Goal: Task Accomplishment & Management: Use online tool/utility

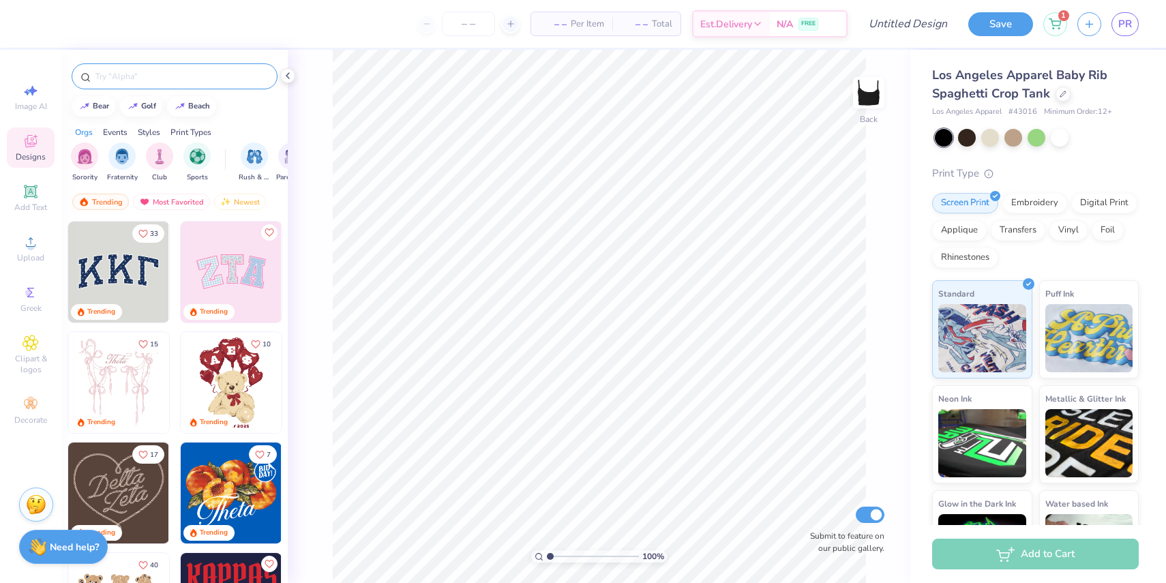
click at [146, 80] on input "text" at bounding box center [181, 77] width 174 height 14
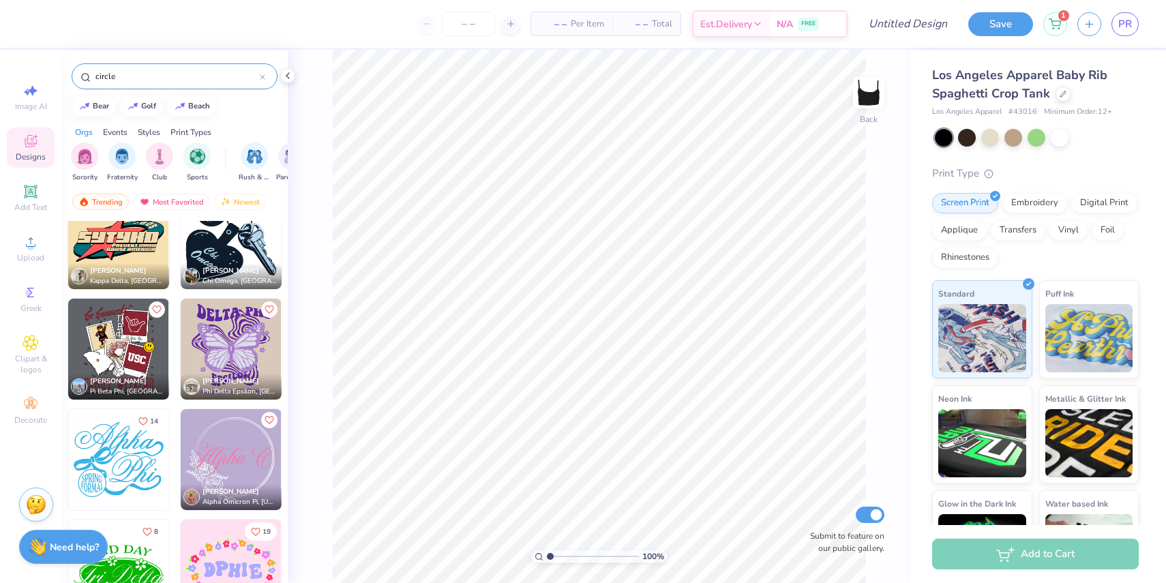
scroll to position [249, 0]
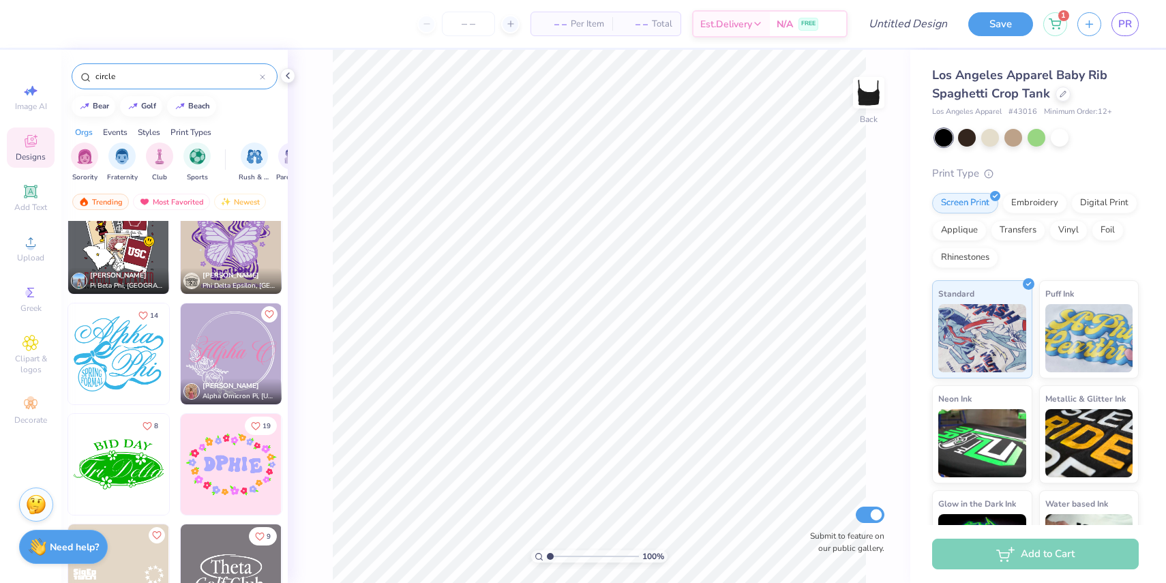
type input "circle"
click at [181, 544] on img at bounding box center [130, 574] width 101 height 101
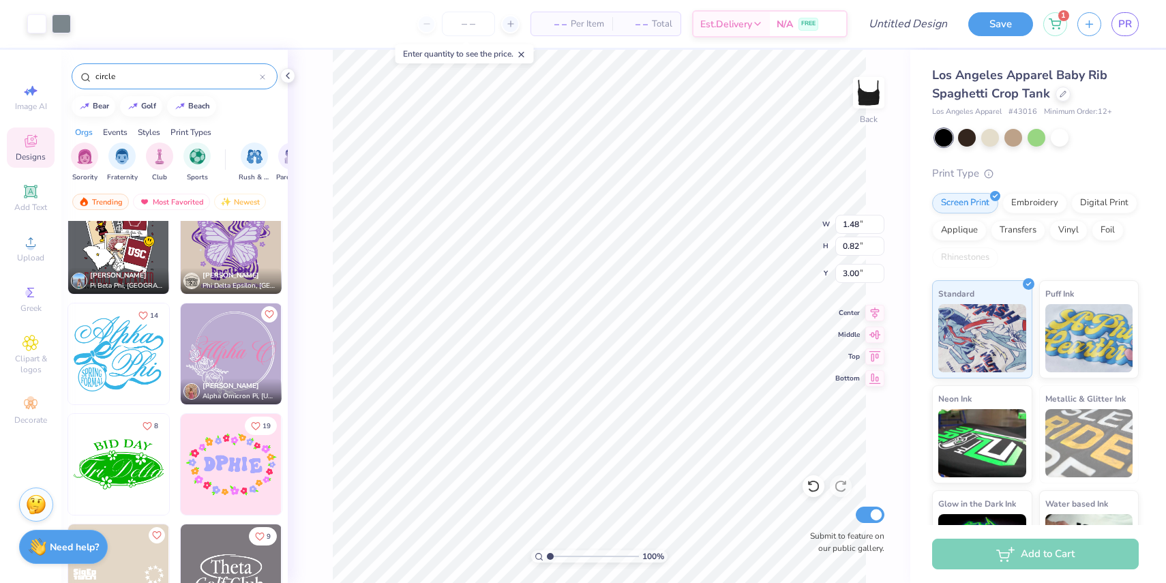
type input "4.23"
type input "2.35"
type input "7.22"
type input "4.01"
type input "1.35"
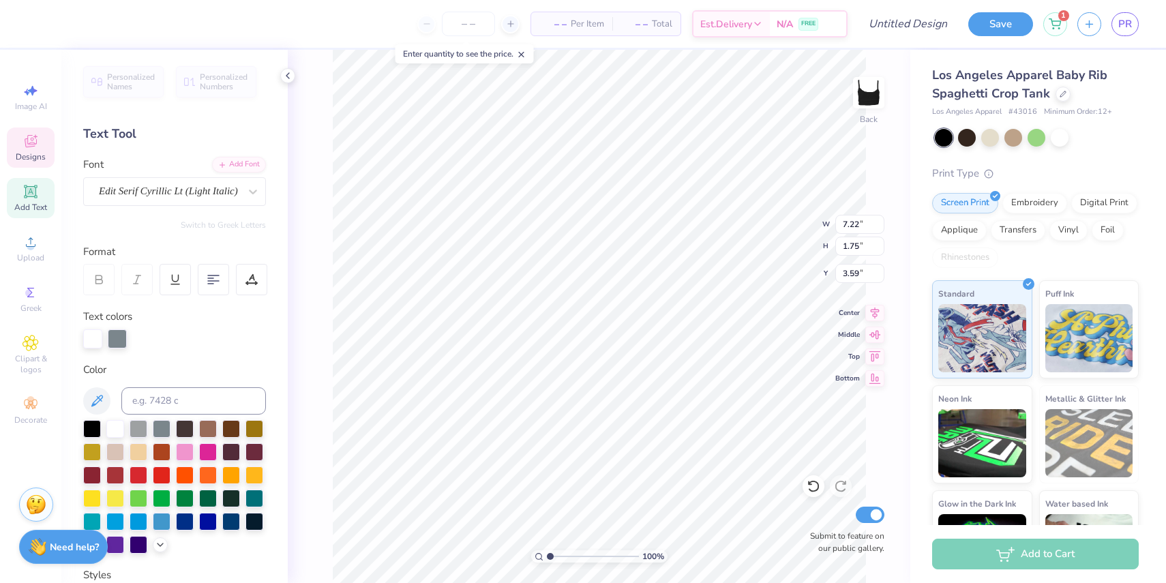
scroll to position [0, 0]
type textarea "G"
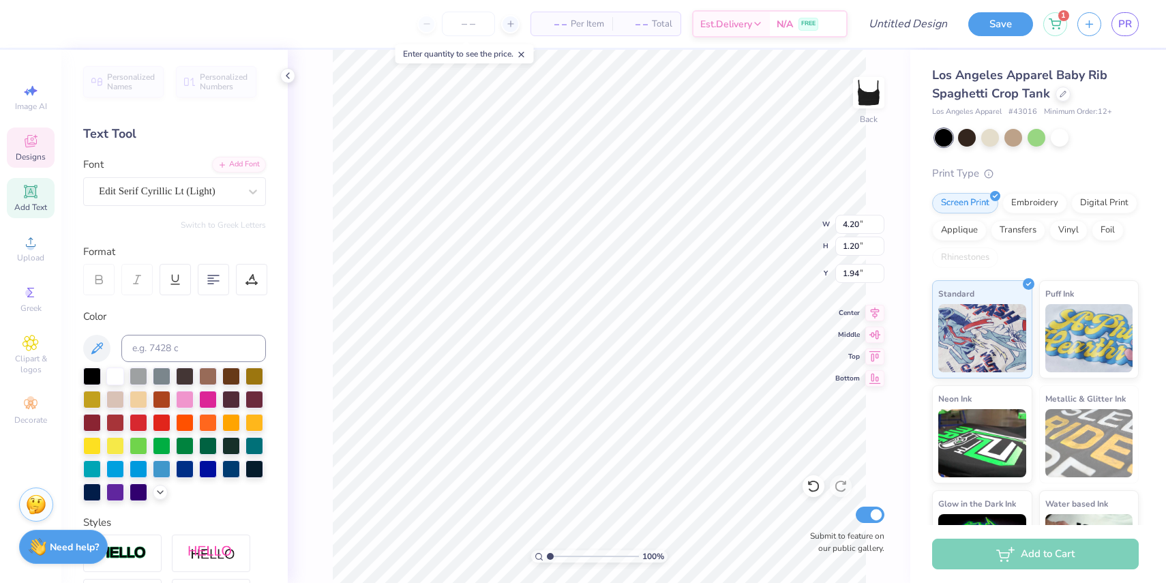
type textarea "Floridance"
type input "5.53"
type input "0.86"
type input "2.24"
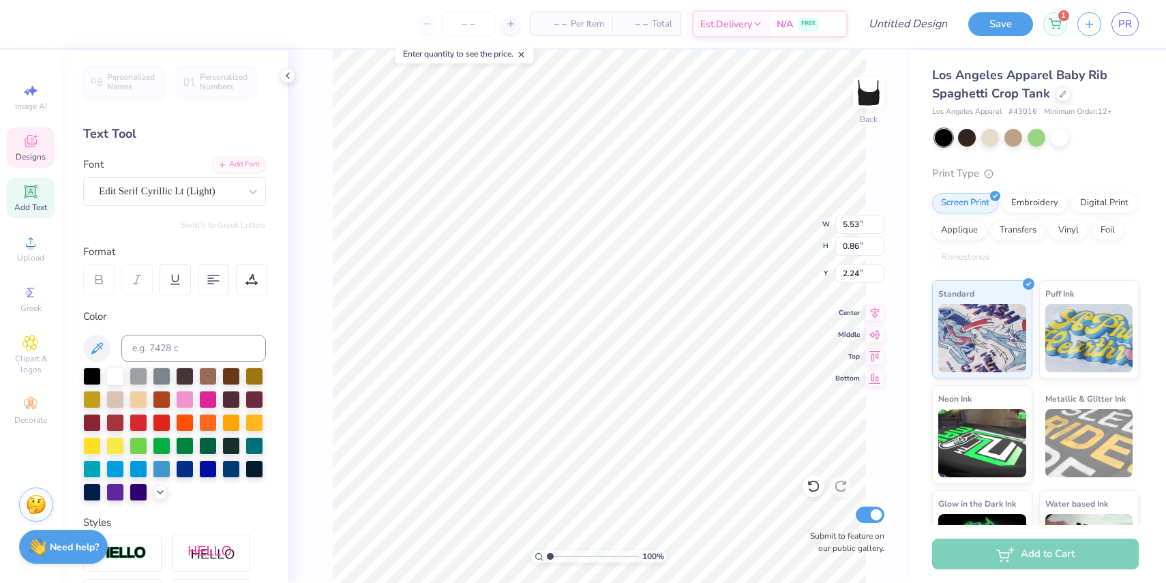
type input "5.41"
type input "0.84"
type input "2.26"
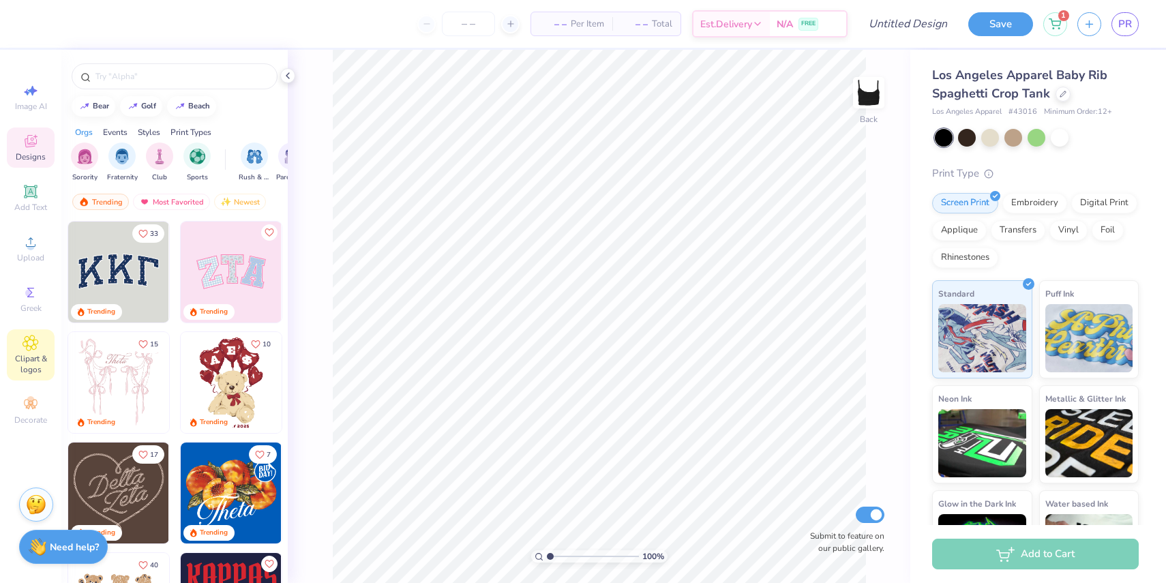
click at [40, 344] on div "Clipart & logos" at bounding box center [31, 354] width 48 height 51
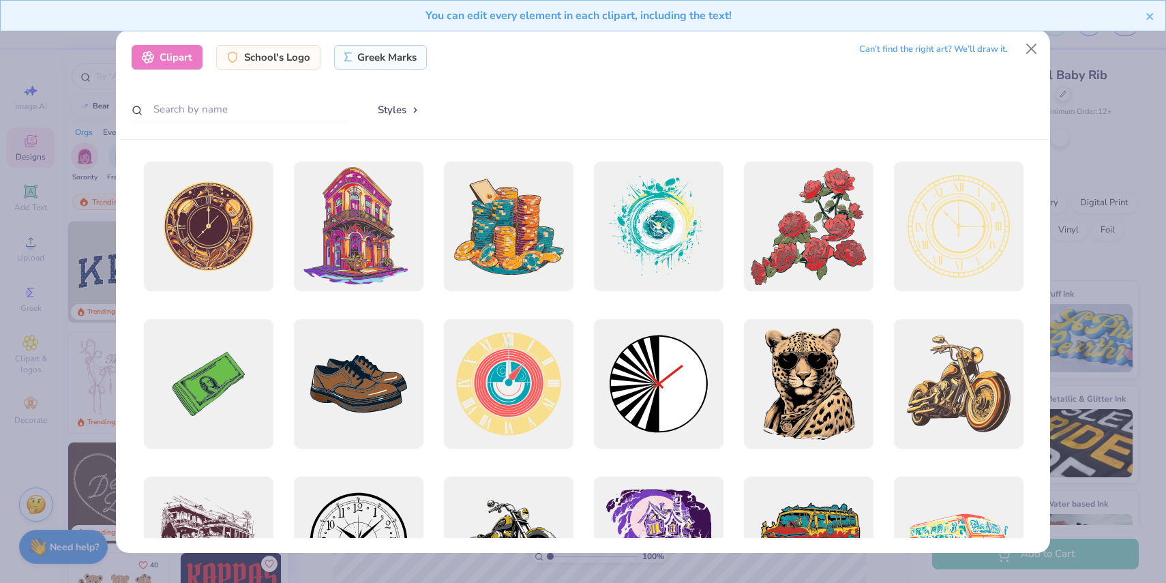
click at [1039, 36] on div "You can edit every element in each clipart, including the text!" at bounding box center [583, 21] width 1166 height 42
click at [1031, 44] on button "Close" at bounding box center [1031, 49] width 26 height 26
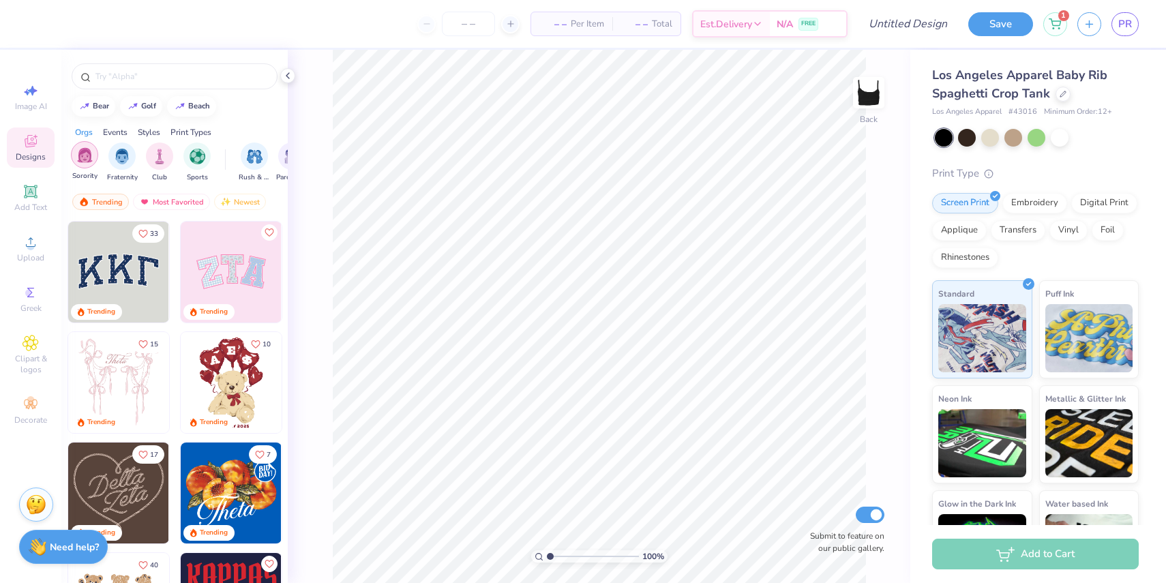
click at [93, 157] on div "filter for Sorority" at bounding box center [84, 154] width 27 height 27
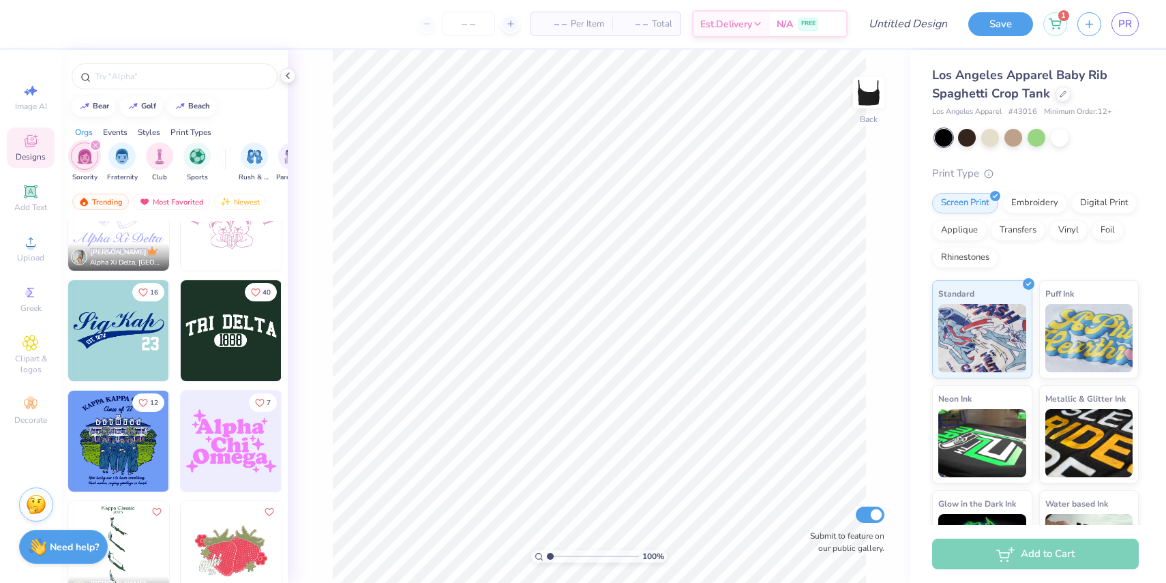
scroll to position [4142, 0]
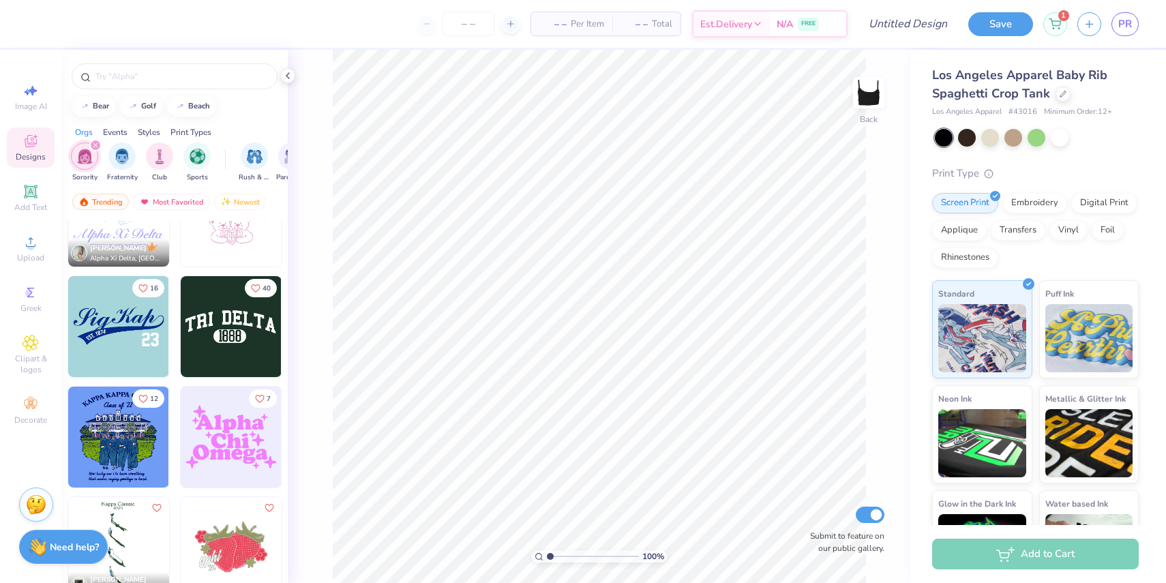
click at [180, 355] on img at bounding box center [129, 326] width 101 height 101
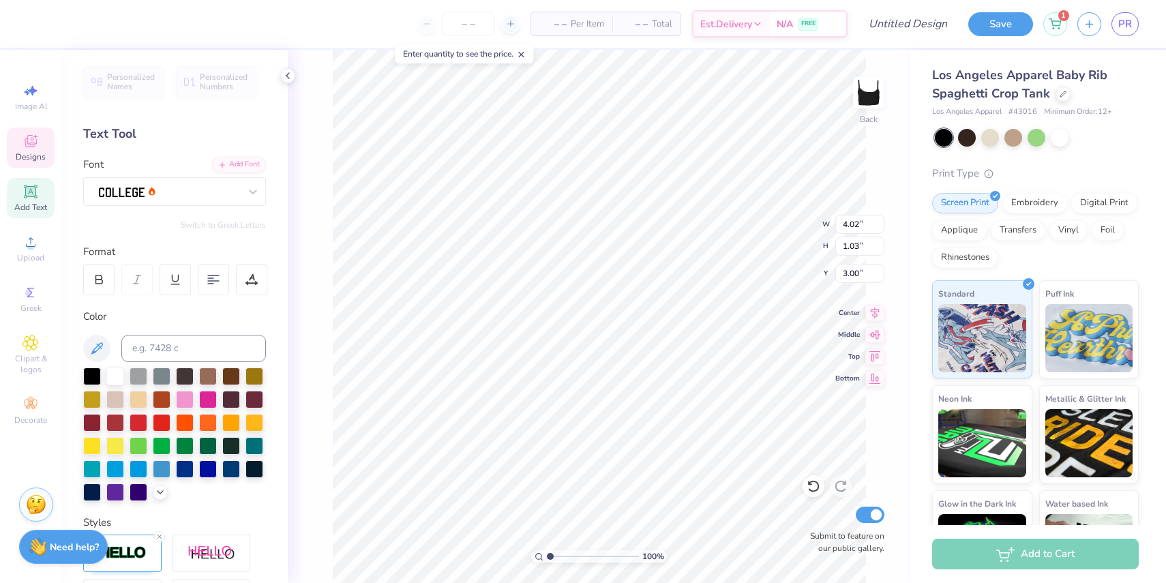
scroll to position [0, 0]
type textarea "T"
type textarea "Floridance"
type input "1.04"
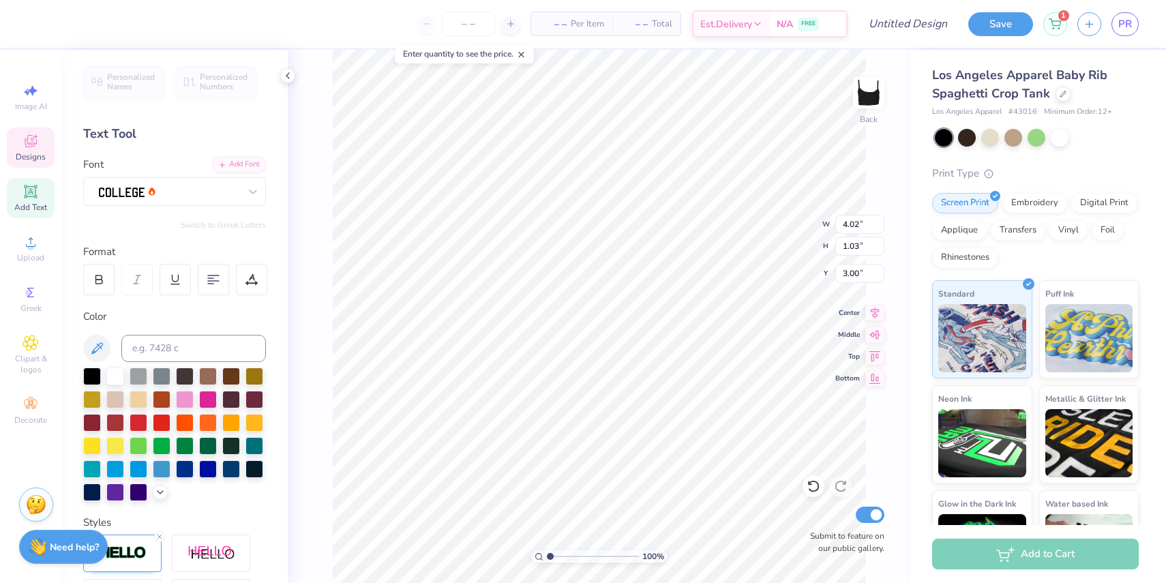
type input "0.41"
type input "4.00"
type textarea "1889"
type input "2.27"
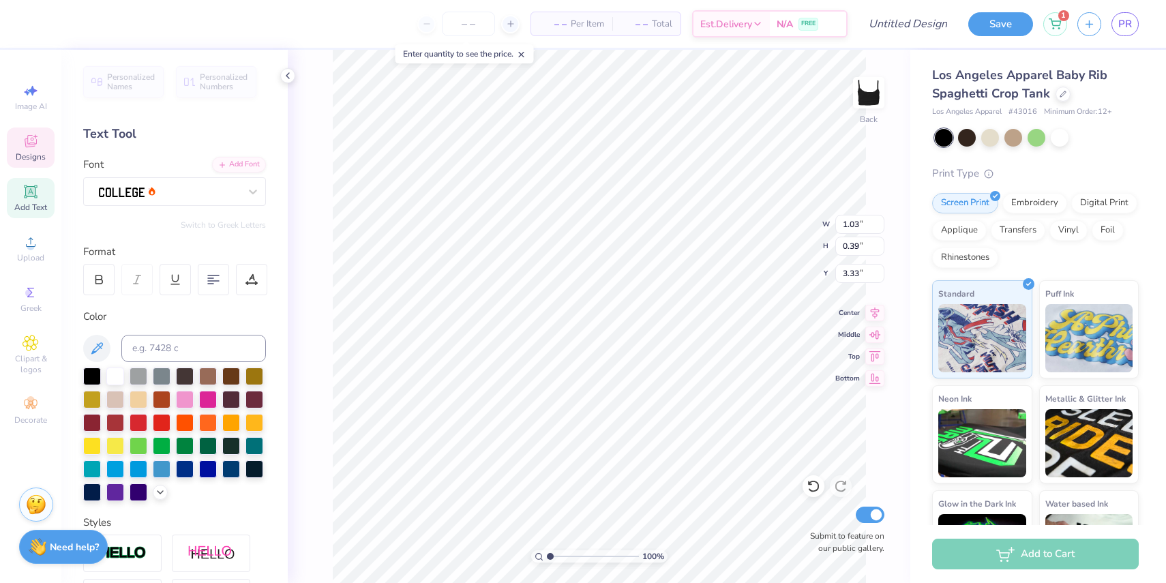
type input "3.30"
type input "5.05"
type input "5.15"
type textarea "1989"
type input "3.00"
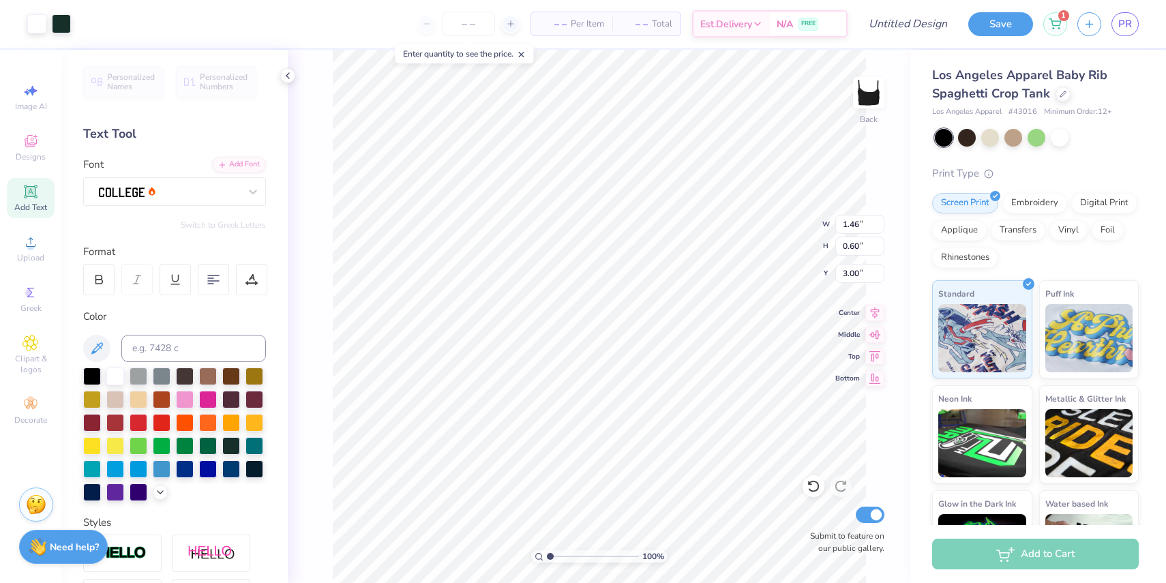
type input "3.15"
type input "4.38"
type input "1.57"
type input "2.18"
type input "2.21"
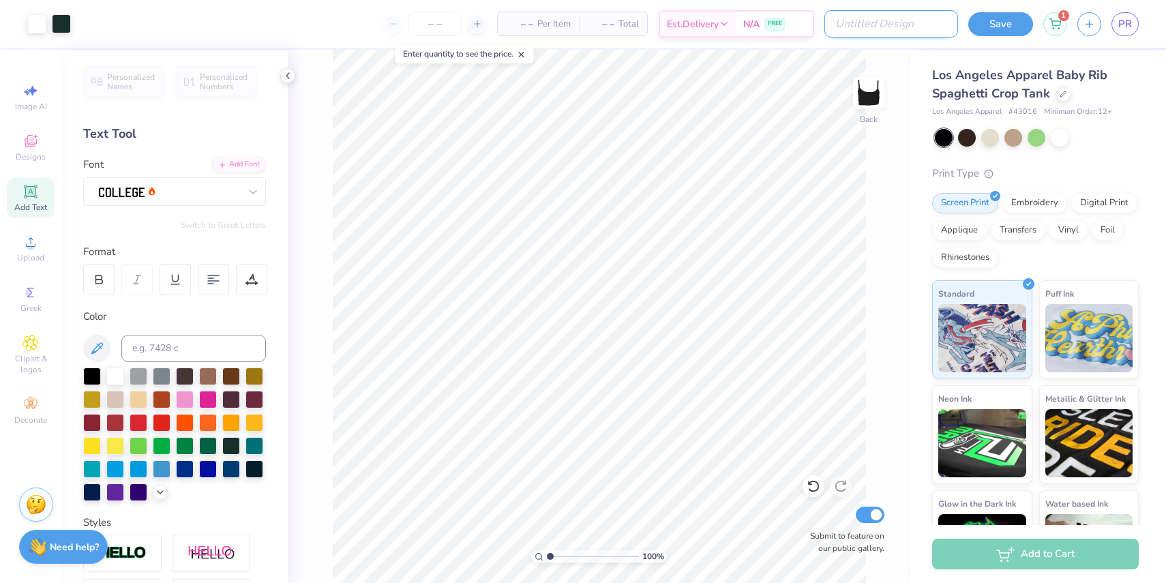
click at [914, 33] on input "Design Title" at bounding box center [891, 23] width 134 height 27
type input "b&w flroidance 1989"
click at [517, 26] on div "– – Per Item – – Total Est. Delivery N/A FREE" at bounding box center [464, 24] width 766 height 48
click at [508, 26] on icon at bounding box center [511, 24] width 10 height 10
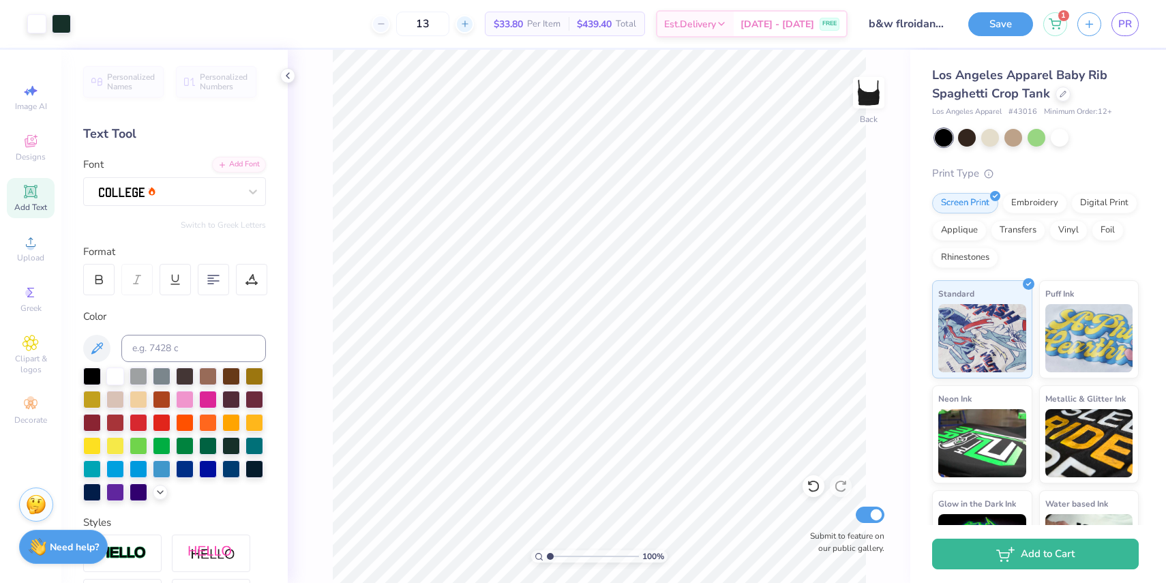
click at [470, 27] on icon at bounding box center [465, 24] width 10 height 10
click at [467, 24] on line at bounding box center [463, 24] width 5 height 0
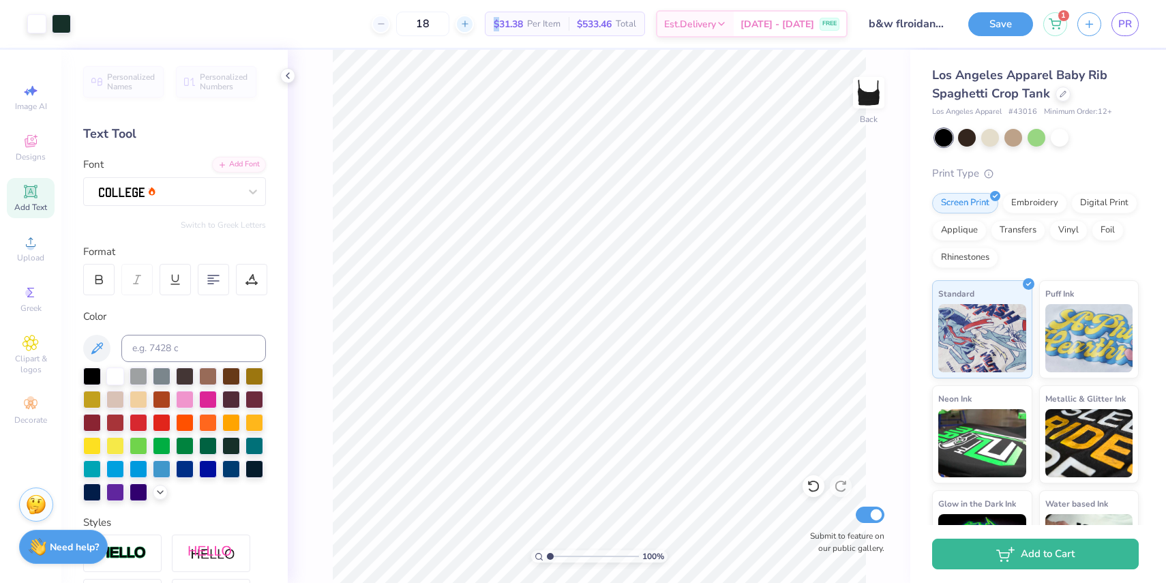
click at [467, 24] on line at bounding box center [463, 24] width 5 height 0
click at [474, 24] on div "19" at bounding box center [422, 24] width 102 height 25
click at [470, 26] on icon at bounding box center [465, 24] width 10 height 10
type input "20"
click at [996, 31] on button "Save" at bounding box center [1000, 22] width 65 height 24
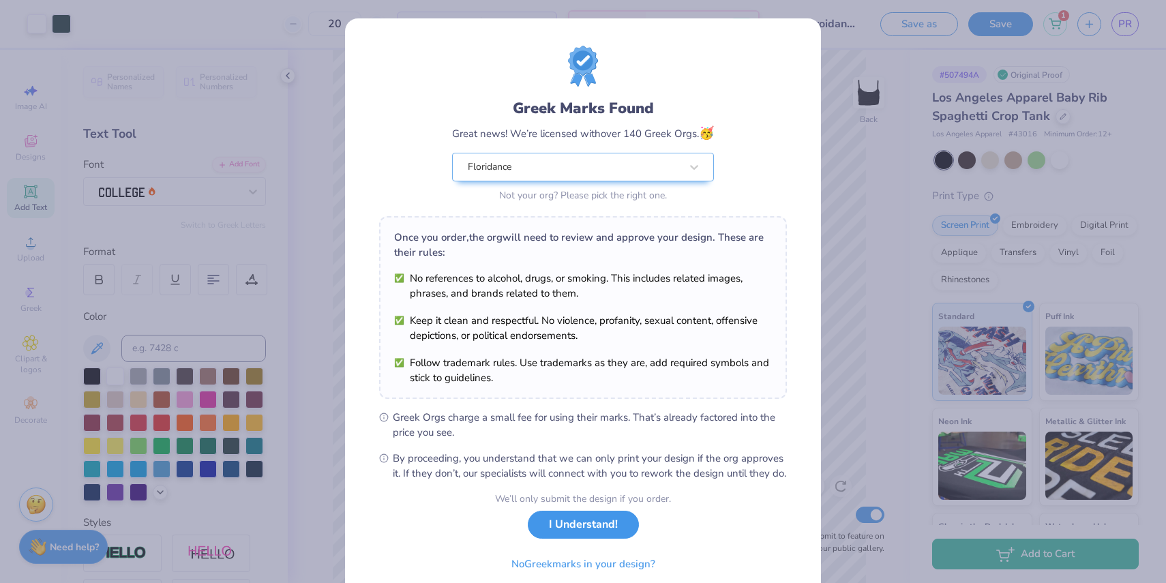
click at [612, 536] on button "I Understand!" at bounding box center [583, 525] width 111 height 28
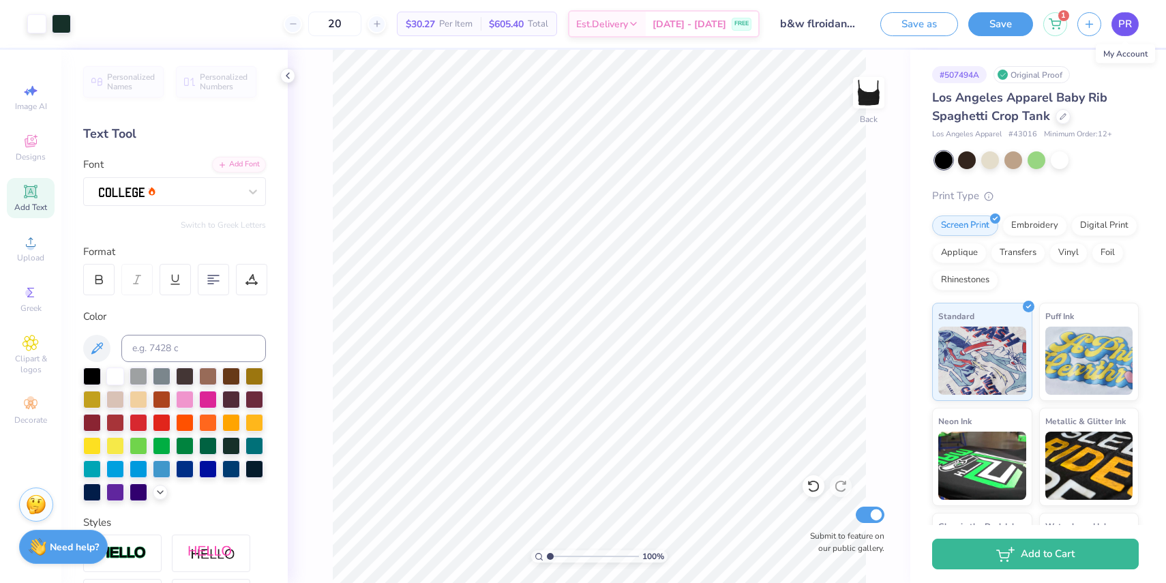
click at [1124, 32] on link "PR" at bounding box center [1124, 24] width 27 height 24
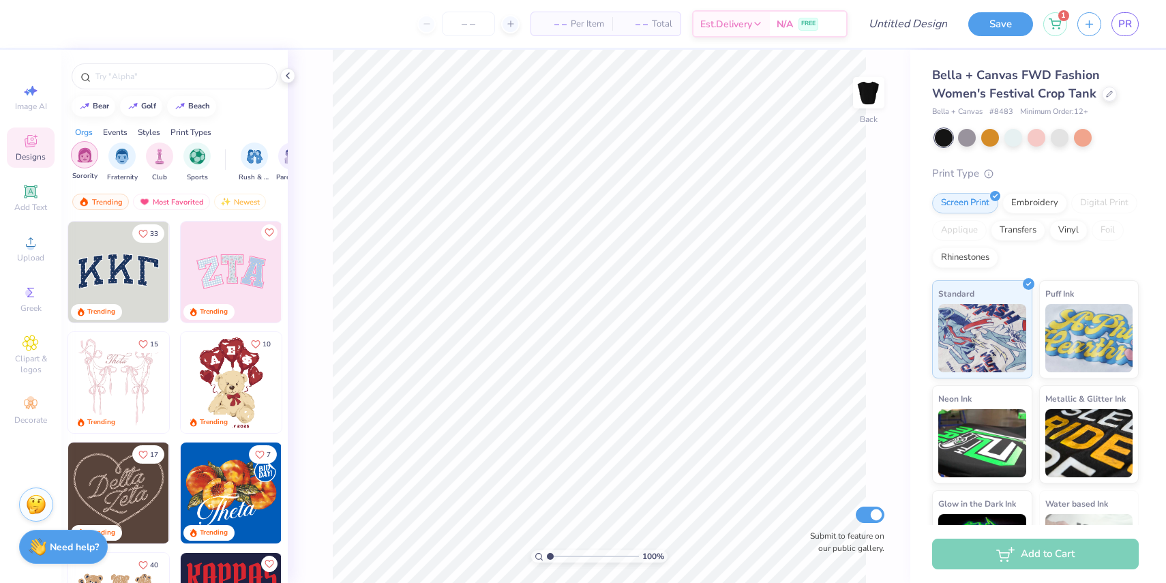
click at [90, 146] on div "filter for Sorority" at bounding box center [84, 154] width 27 height 27
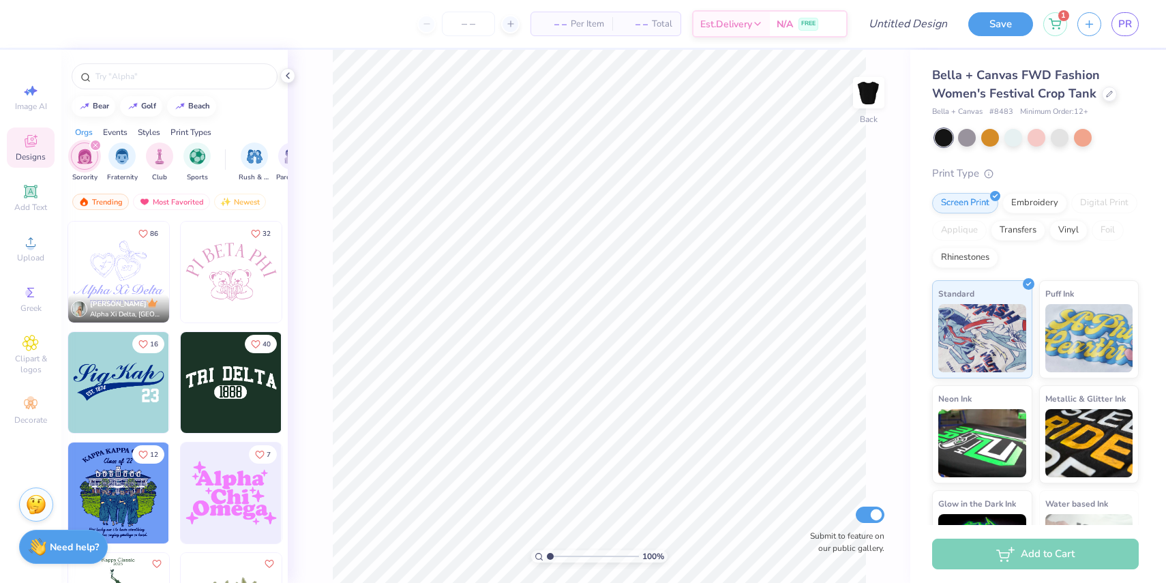
scroll to position [4093, 0]
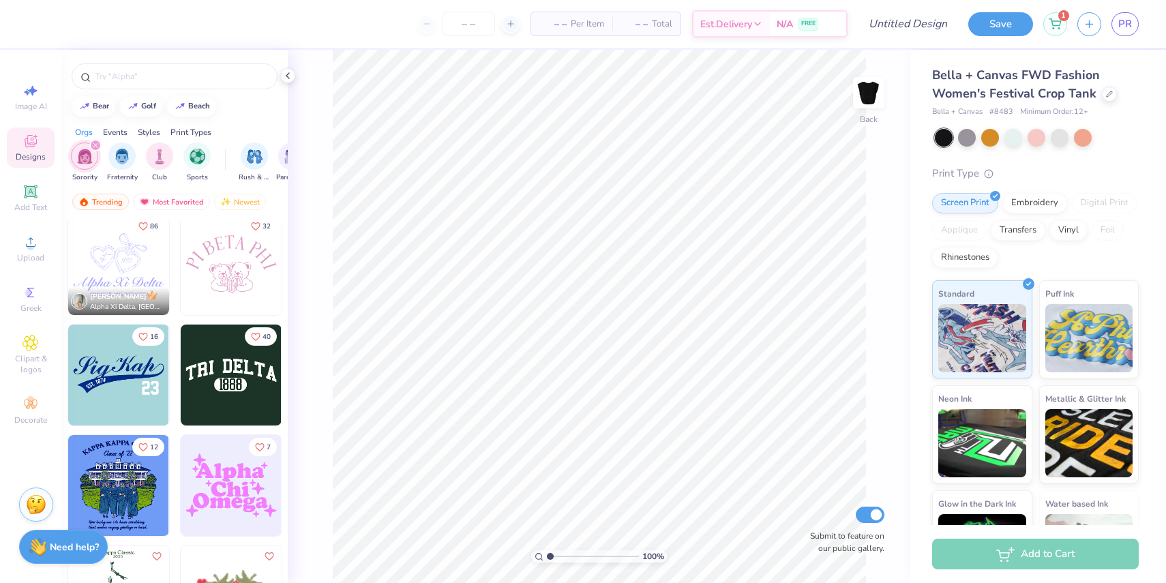
click at [224, 382] on img at bounding box center [231, 374] width 101 height 101
type input "5.01"
type input "10.16"
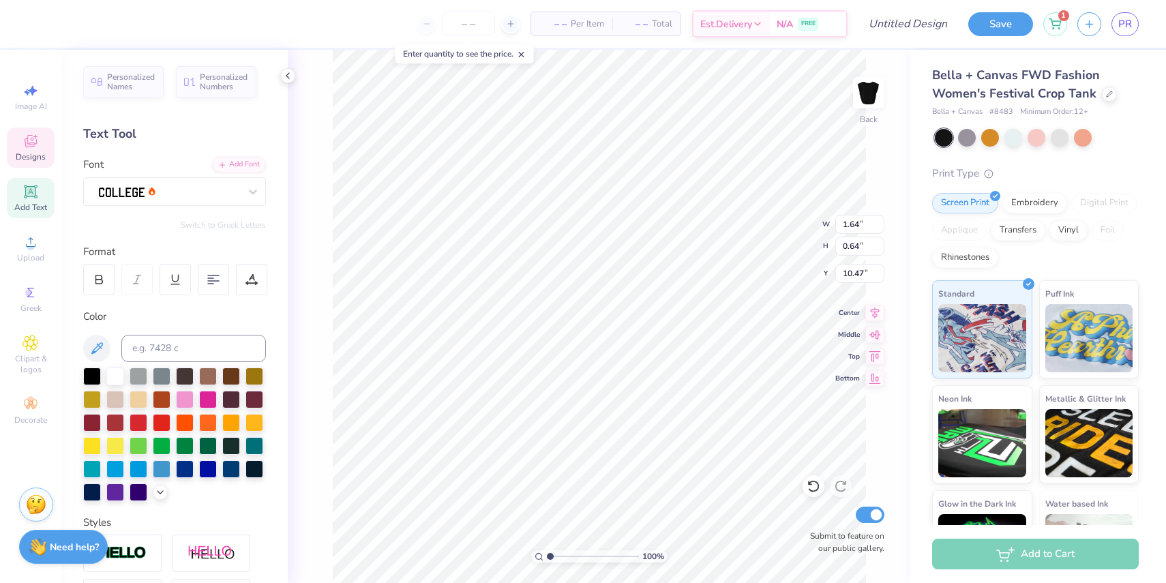
type input "10.31"
type textarea "1989"
type textarea "T"
type textarea "Floridance"
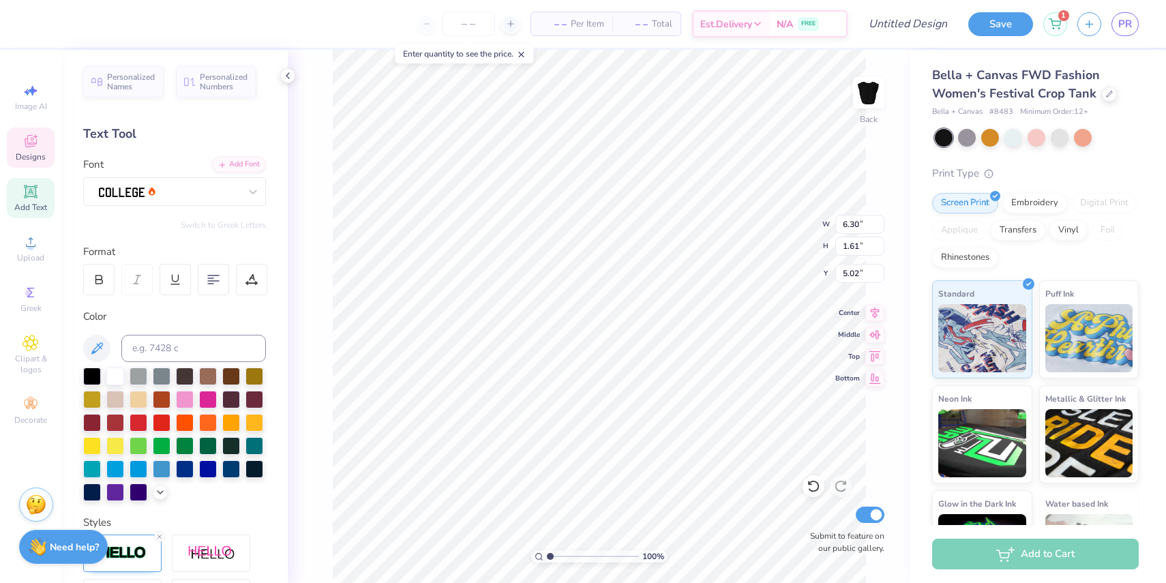
scroll to position [0, 1]
type input "6.42"
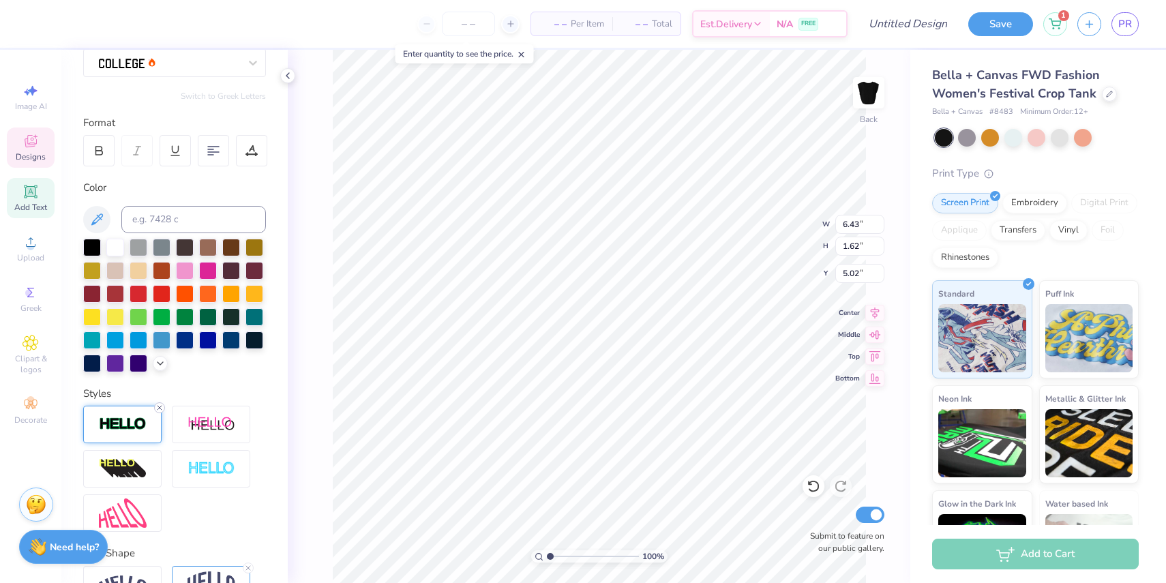
click at [160, 406] on icon at bounding box center [159, 408] width 8 height 8
type input "6.40"
type input "1.58"
type input "5.04"
click at [135, 425] on img at bounding box center [123, 424] width 48 height 16
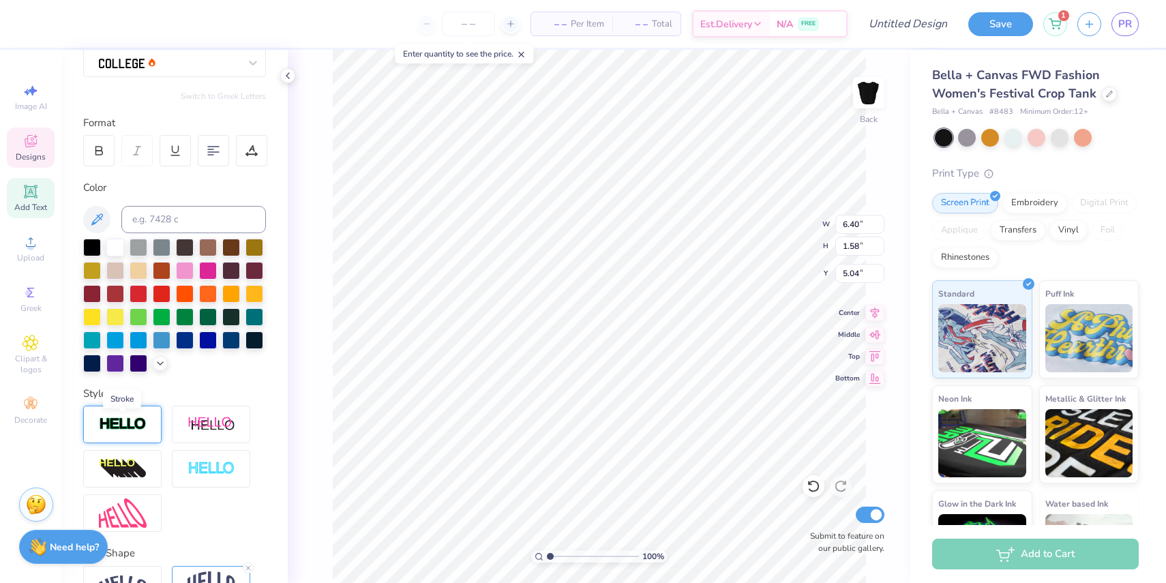
type input "6.42"
type input "1.60"
type input "5.03"
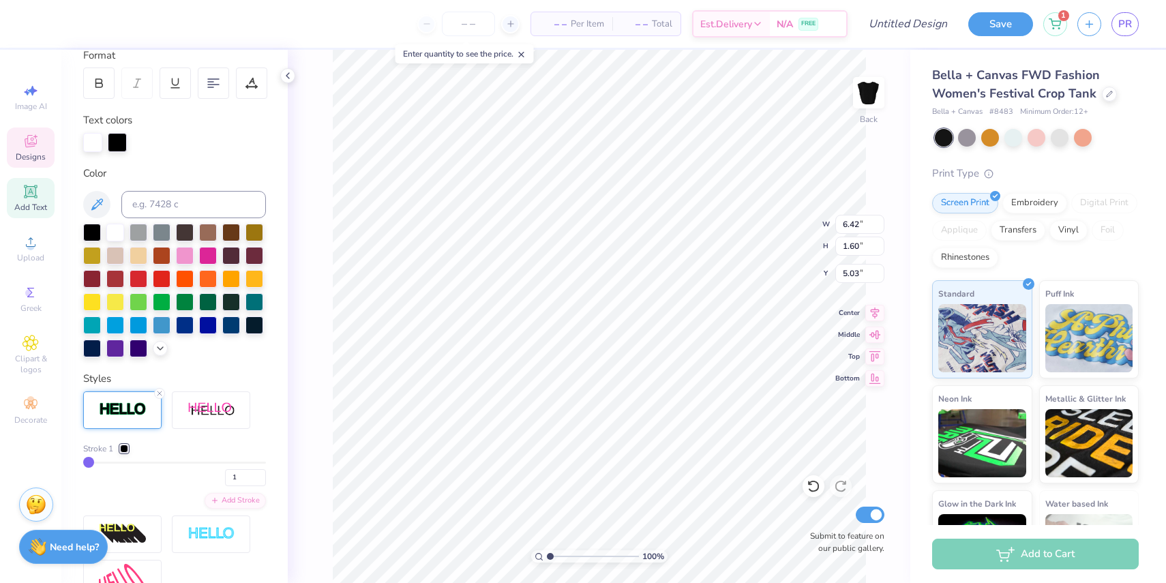
scroll to position [203, 0]
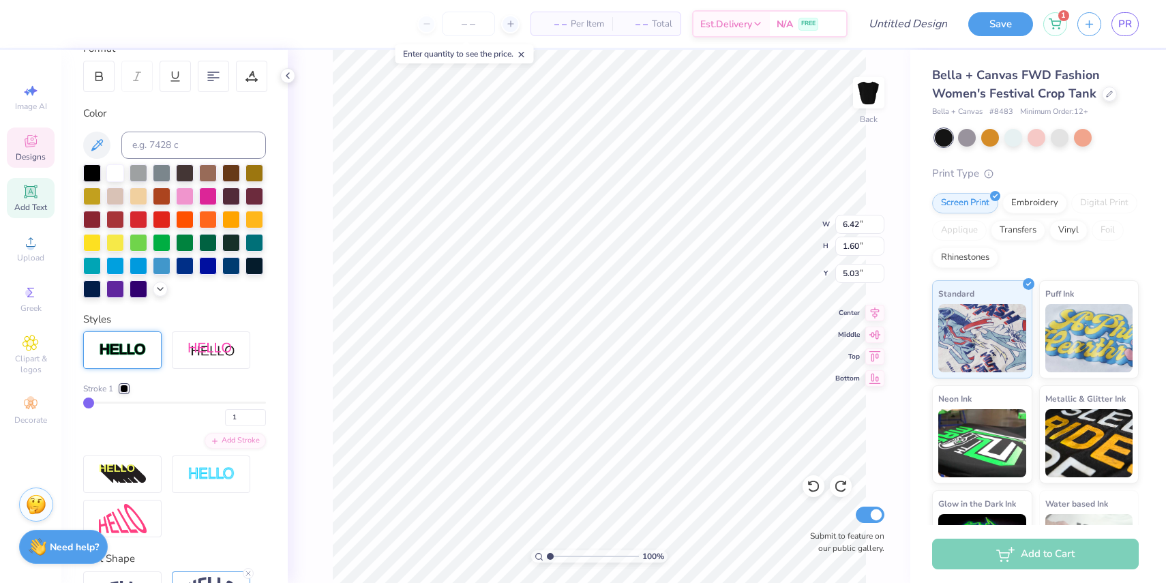
type input "6.40"
type input "1.58"
type input "5.04"
type input "6.42"
type input "1.60"
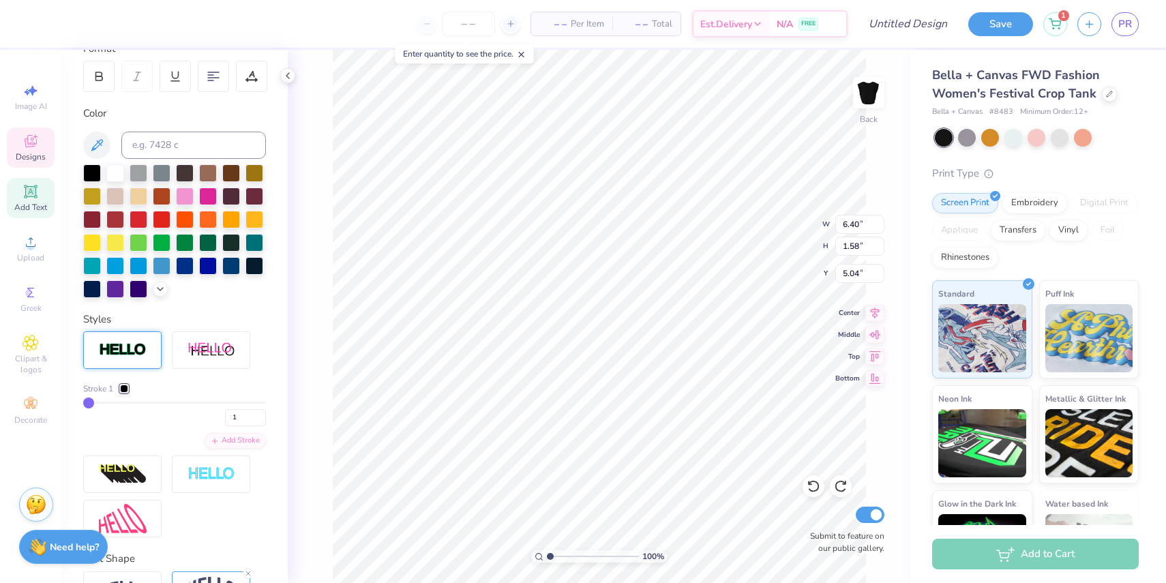
type input "5.03"
type input "6.40"
type input "1.58"
type input "5.04"
type input "6.42"
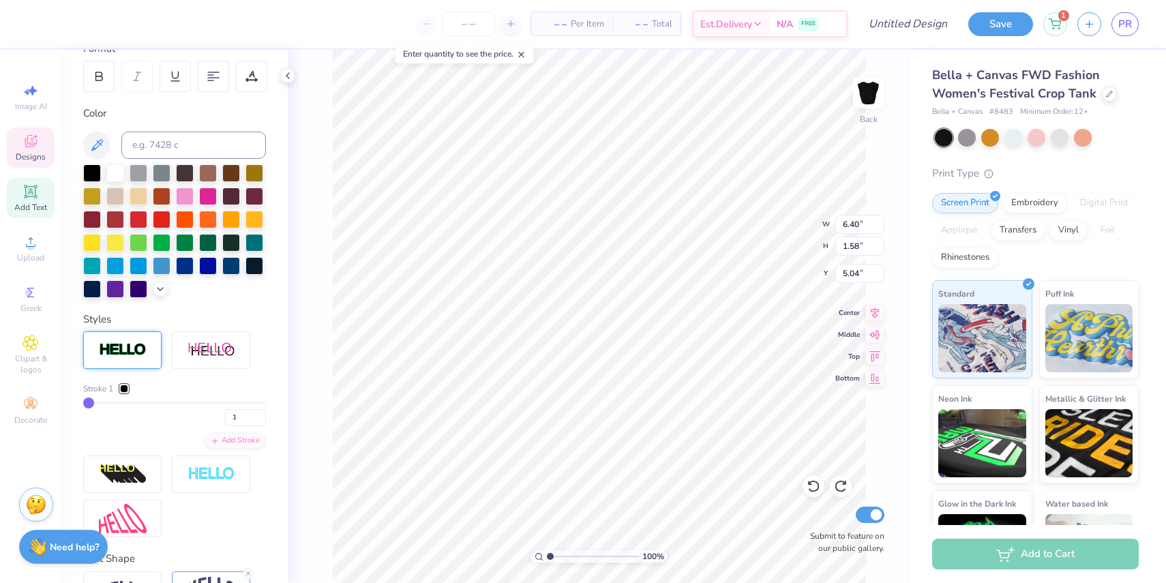
type input "1.60"
type input "5.03"
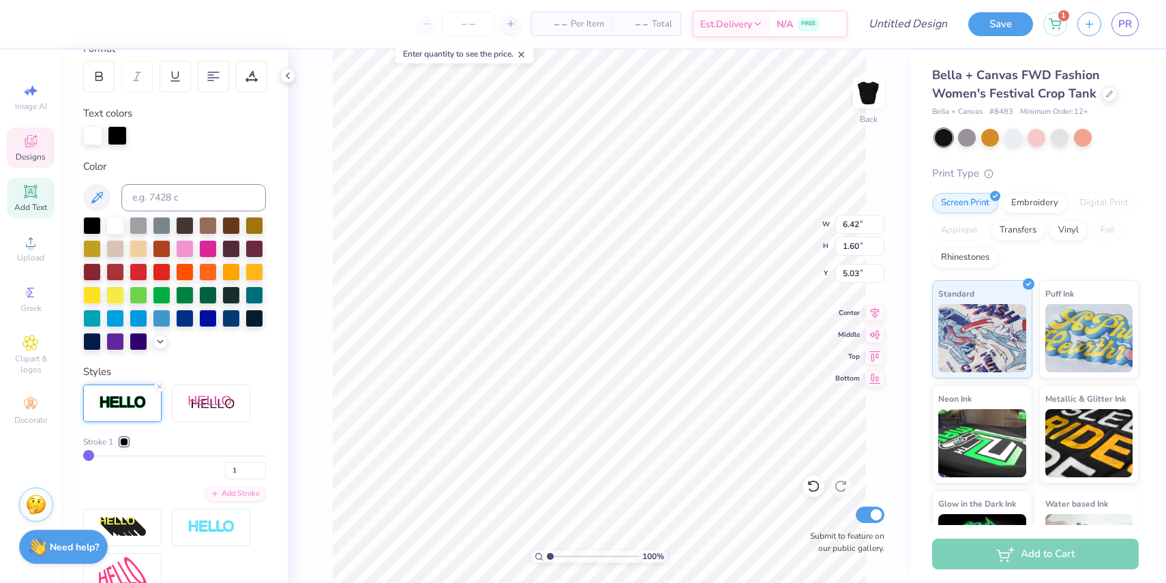
type input "6.40"
type input "1.58"
type input "5.04"
type input "6.42"
type input "1.60"
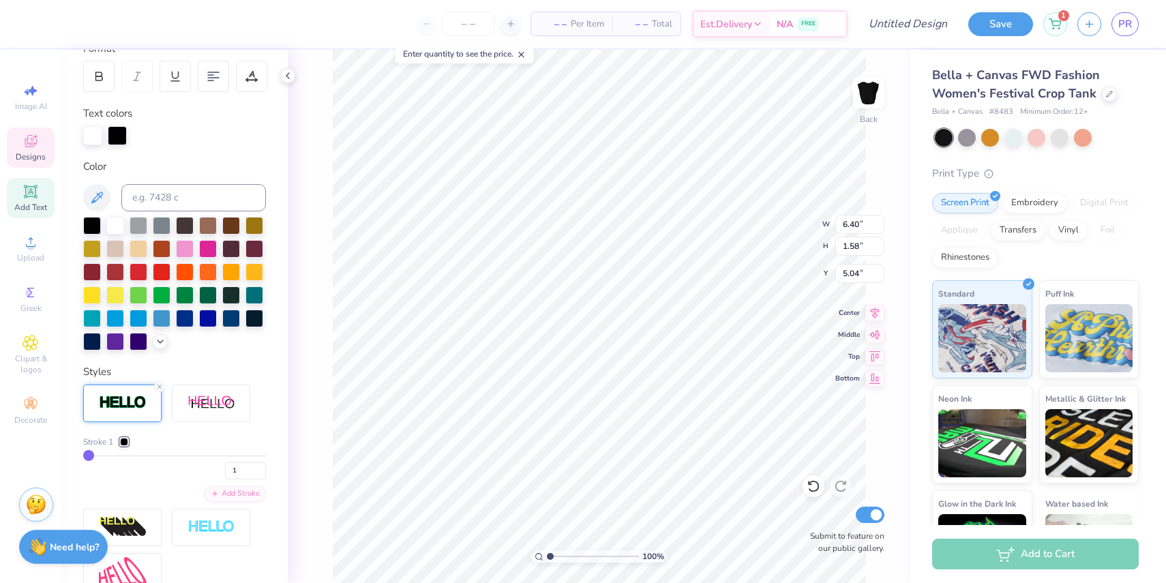
type input "5.03"
type input "6.40"
type input "1.58"
type input "5.04"
type input "6.42"
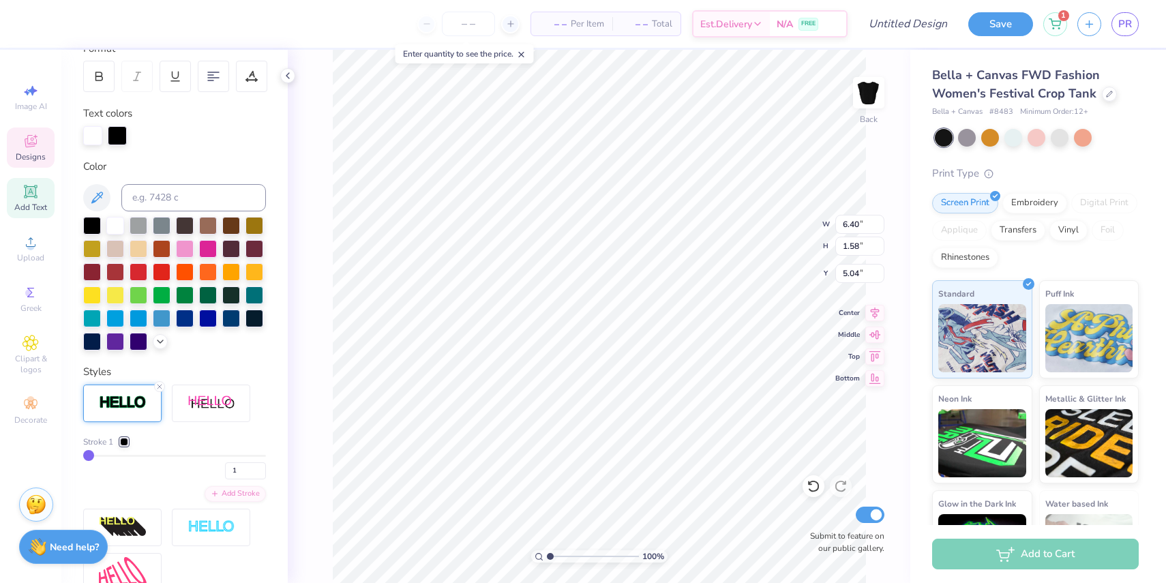
type input "1.60"
type input "5.03"
click at [209, 362] on div "Personalized Names Personalized Numbers Text Tool Add Font Font Switch to Greek…" at bounding box center [174, 316] width 226 height 533
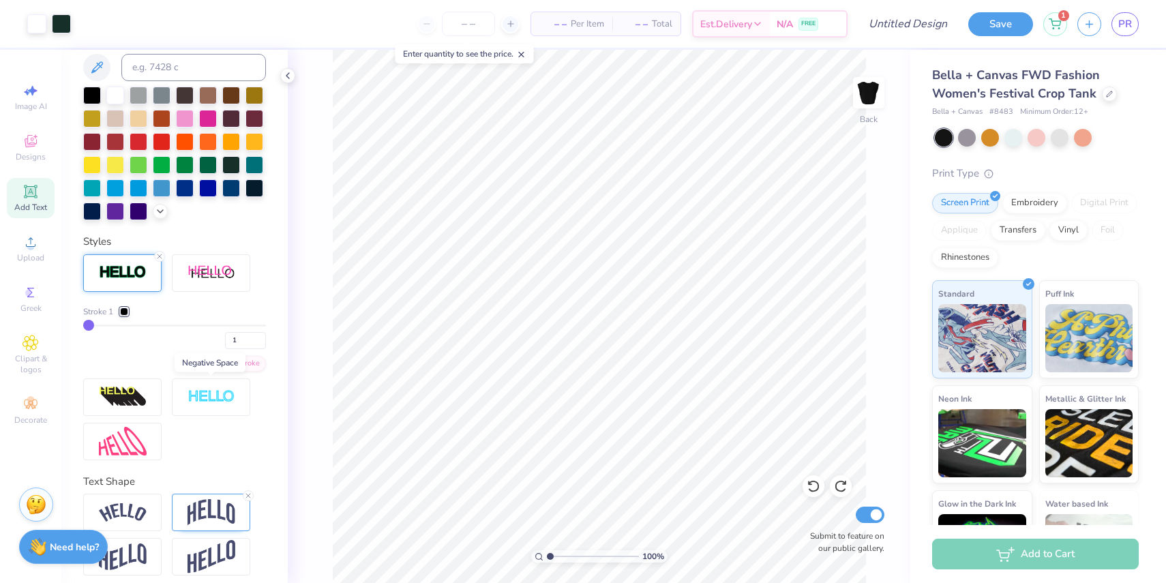
scroll to position [342, 0]
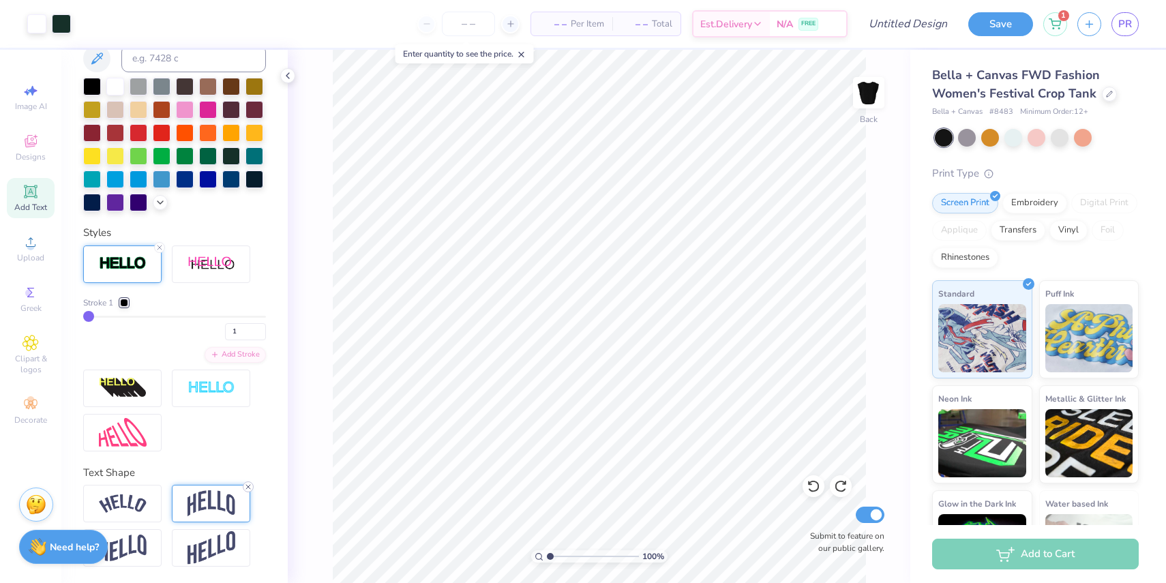
click at [246, 487] on icon at bounding box center [248, 487] width 8 height 8
click at [207, 503] on img at bounding box center [211, 503] width 48 height 26
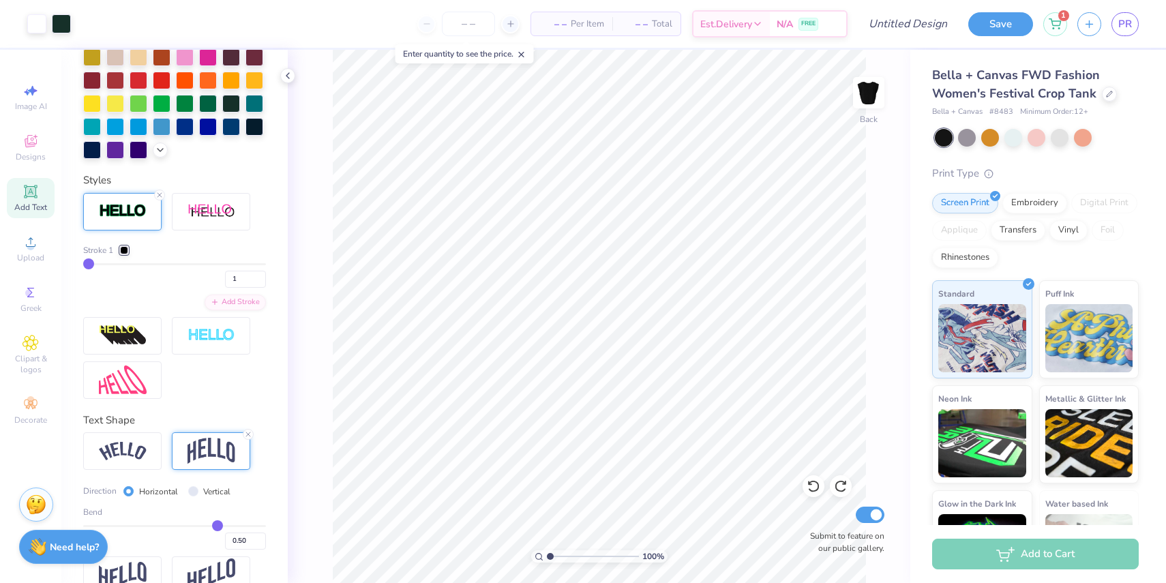
scroll to position [421, 0]
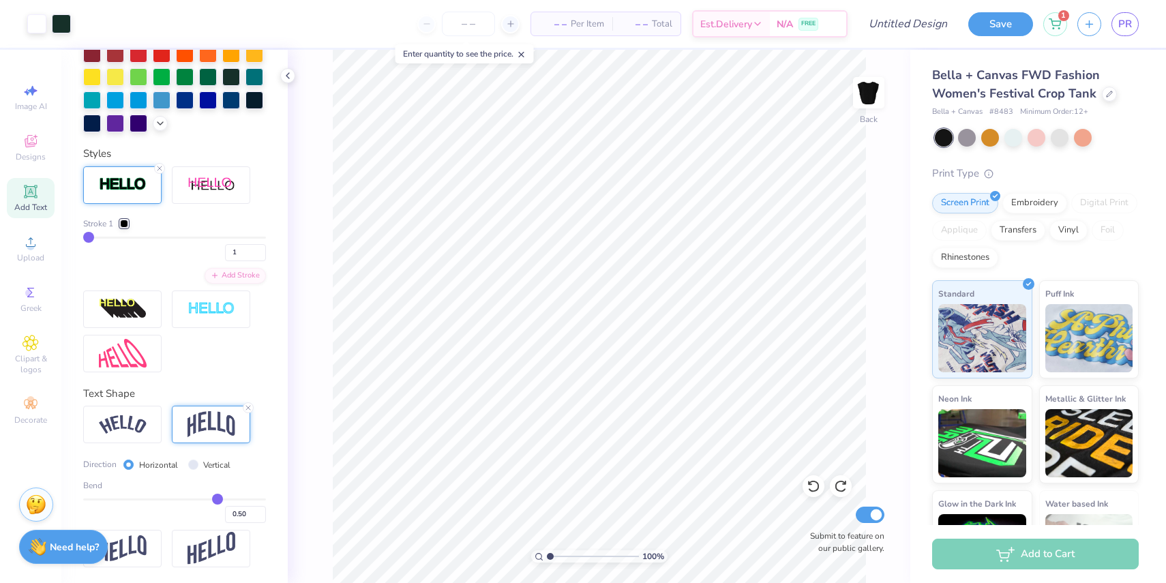
type input "0.49"
type input "0.5"
type input "0.50"
type input "0.51"
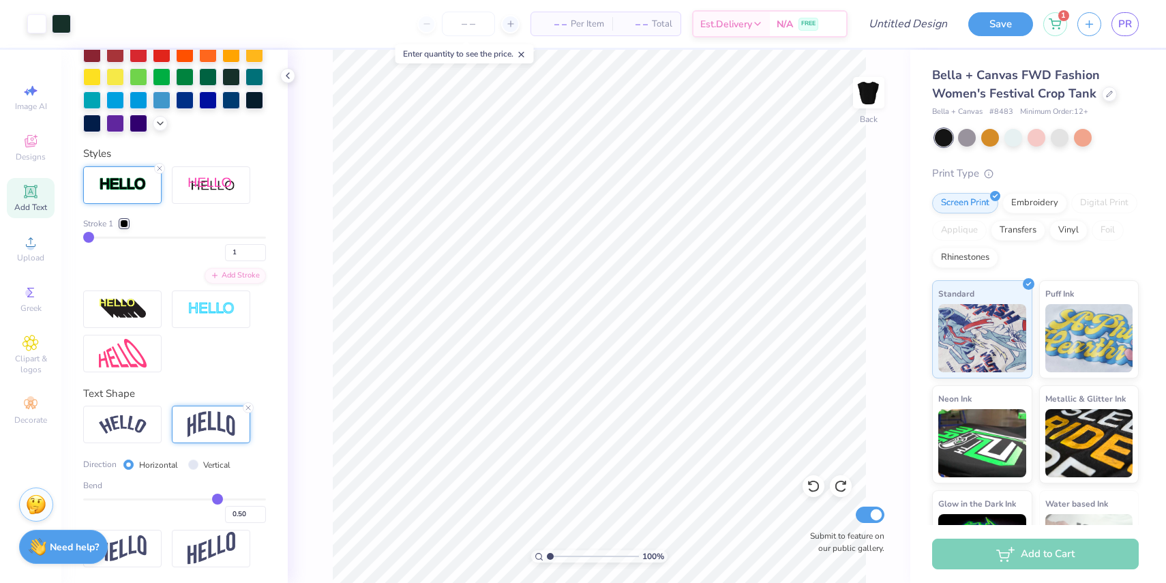
type input "0.51"
type input "0.52"
type input "0.53"
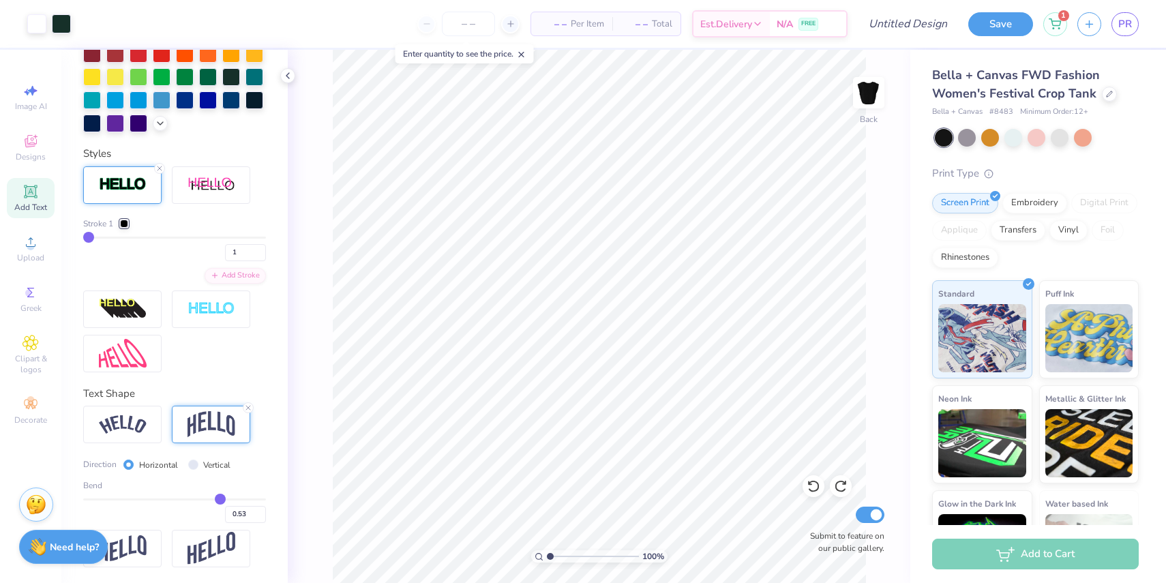
type input "0.54"
type input "0.52"
type input "0.51"
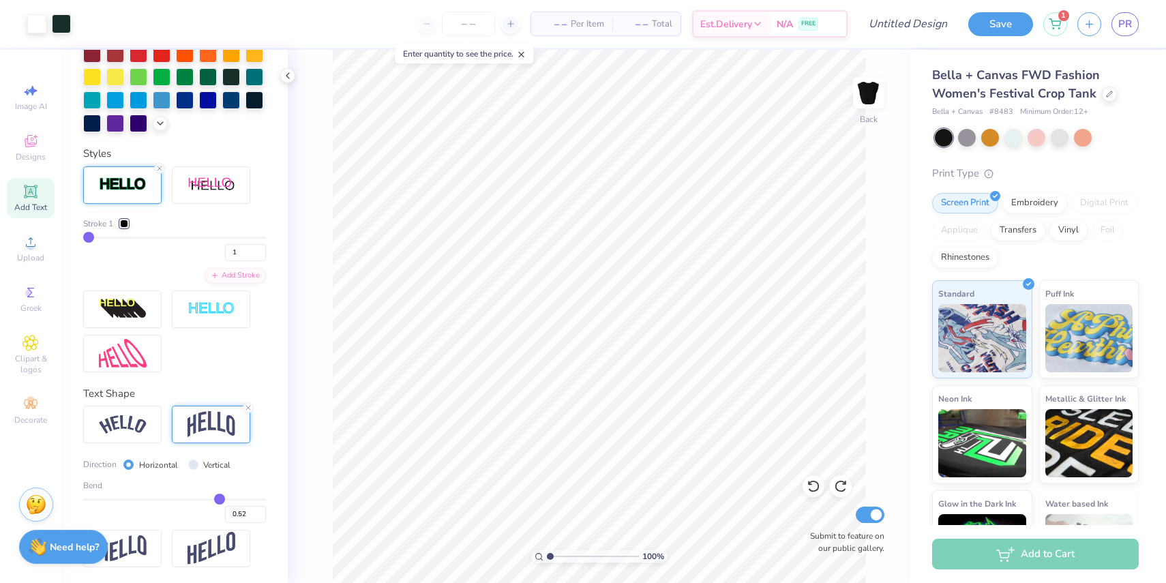
type input "0.51"
type input "0.5"
type input "0.50"
type input "0.48"
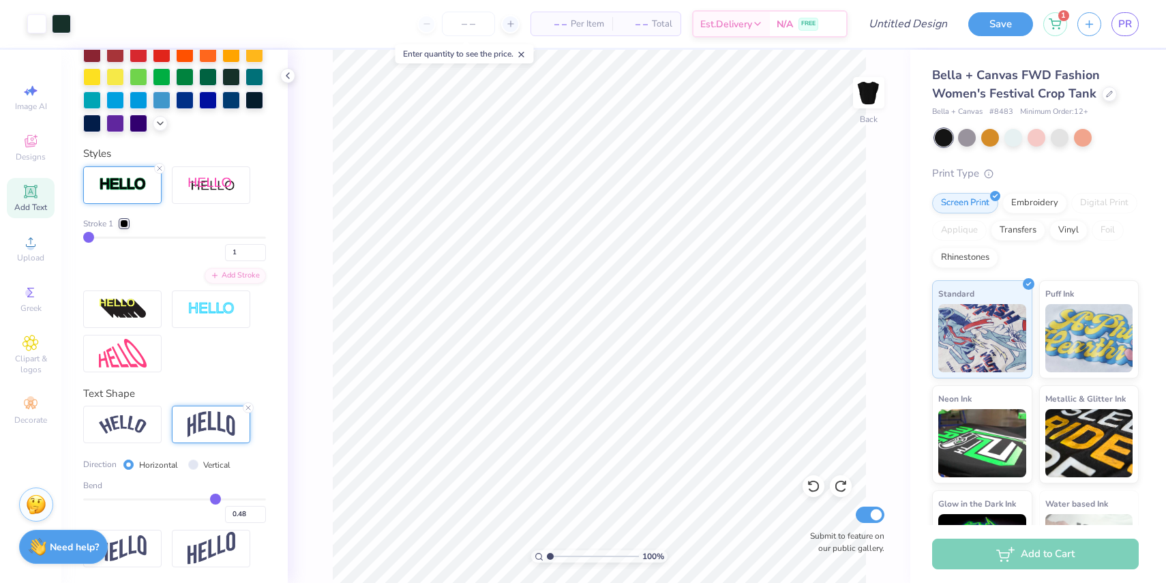
type input "0.47"
type input "0.46"
type input "0.45"
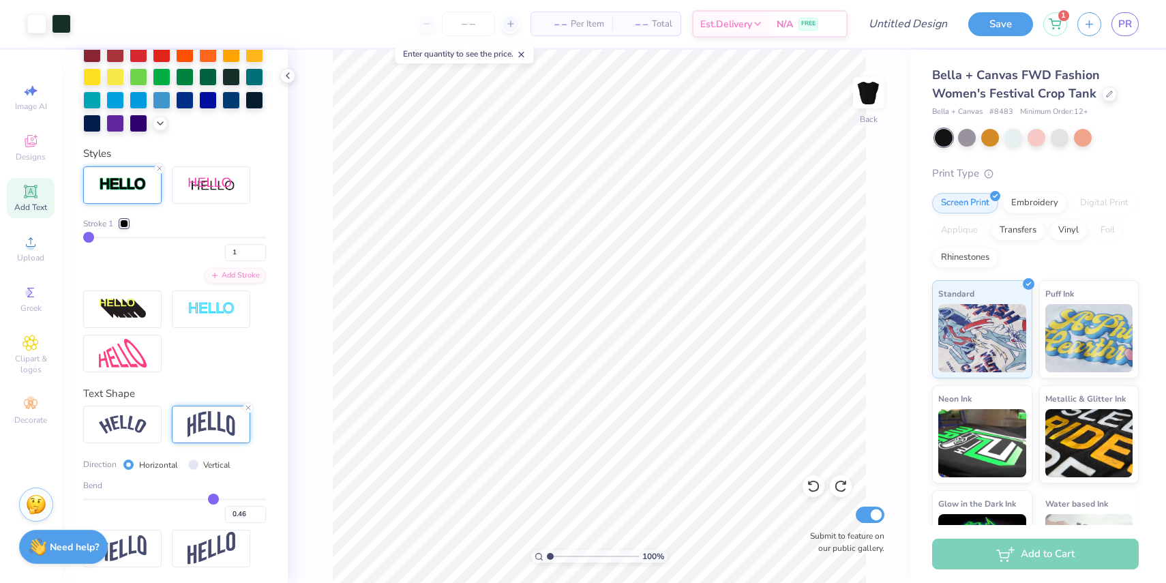
type input "0.45"
type input "0.44"
click at [212, 498] on input "range" at bounding box center [174, 499] width 183 height 2
type input "0.45"
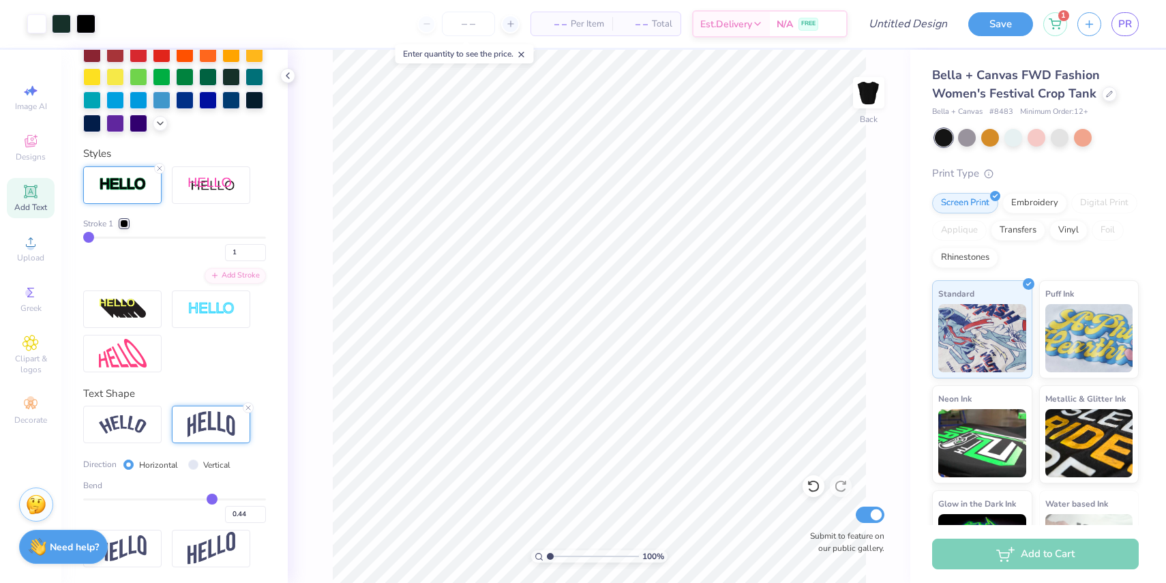
type input "0.45"
type input "0.46"
type input "0.47"
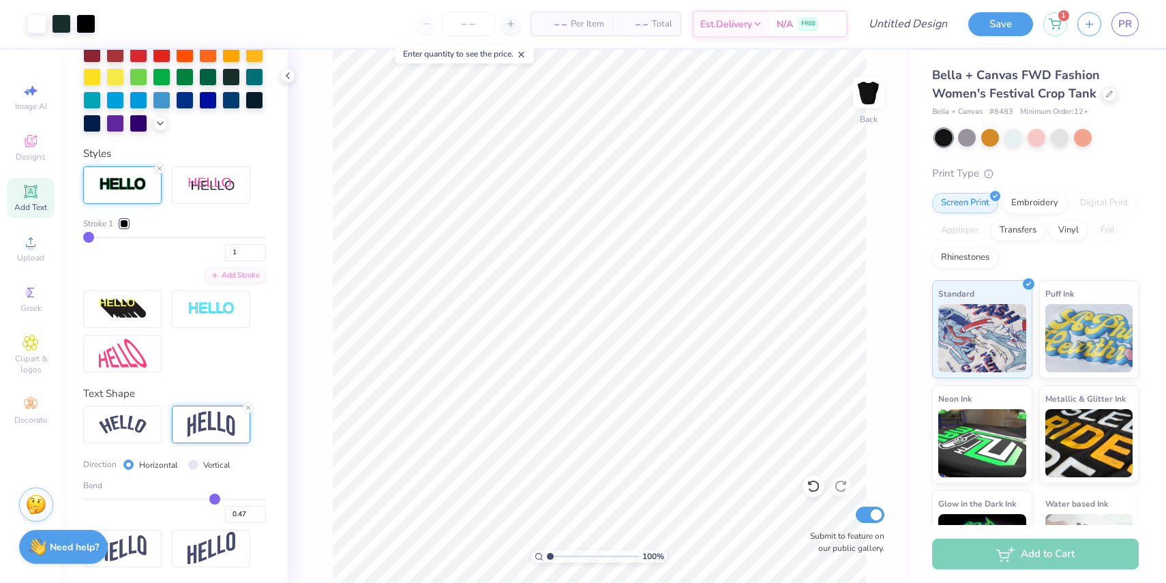
type input "0.48"
type input "0.49"
type input "0.5"
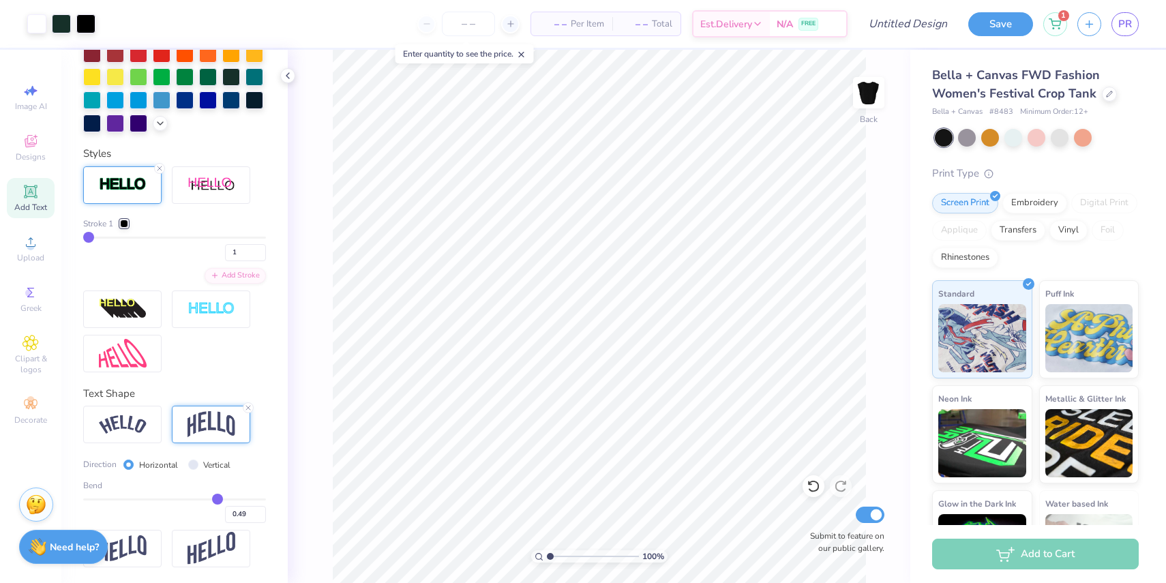
type input "0.50"
type input "0.52"
type input "0.53"
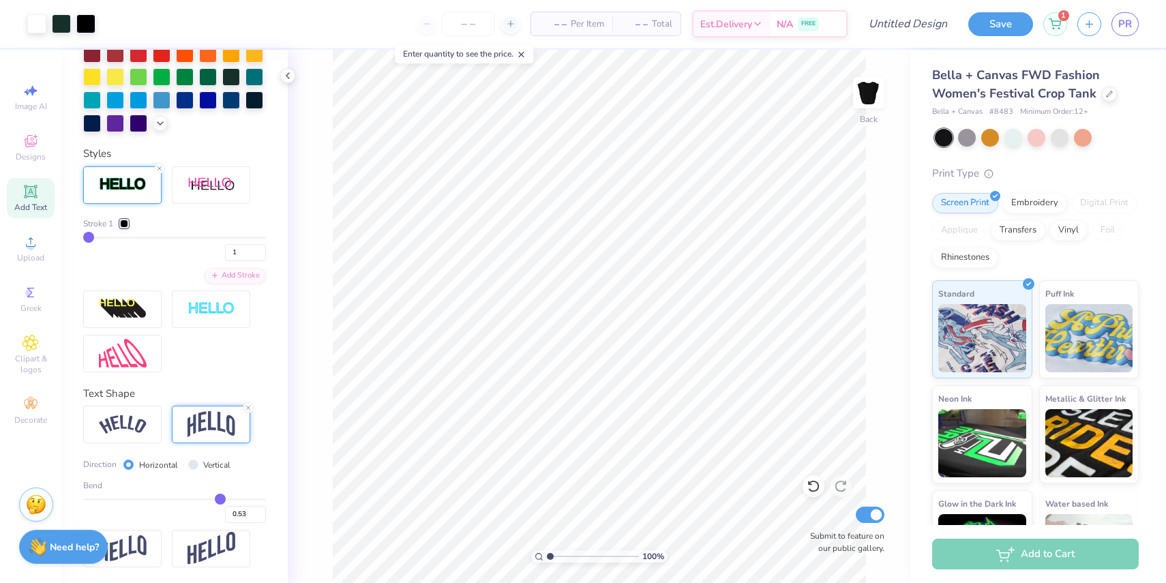
type input "0.55"
type input "0.57"
type input "0.58"
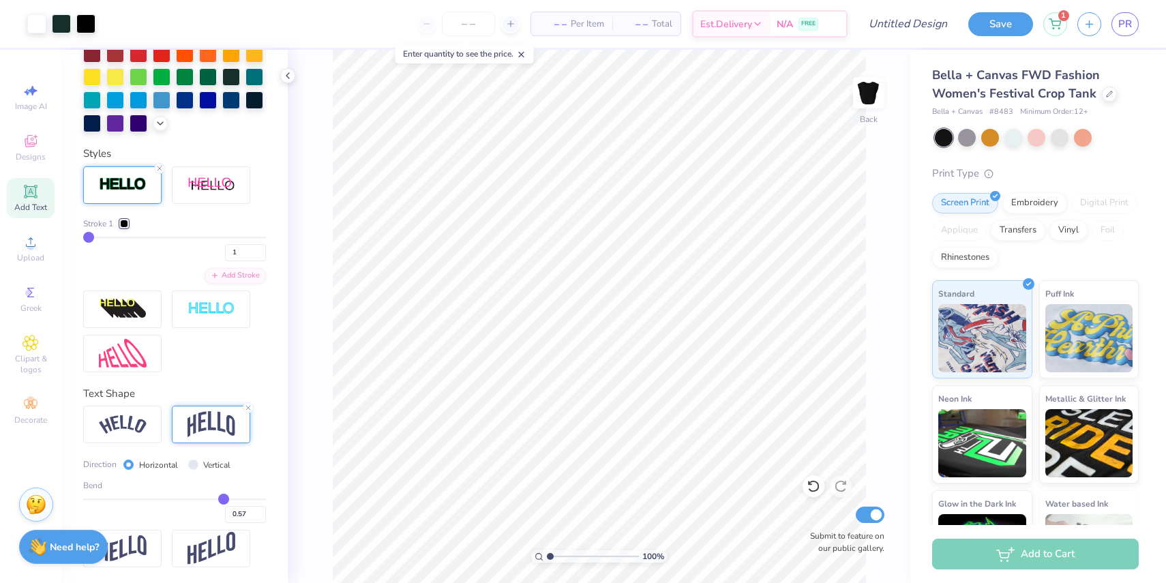
type input "0.58"
type input "0.59"
type input "0.6"
type input "0.60"
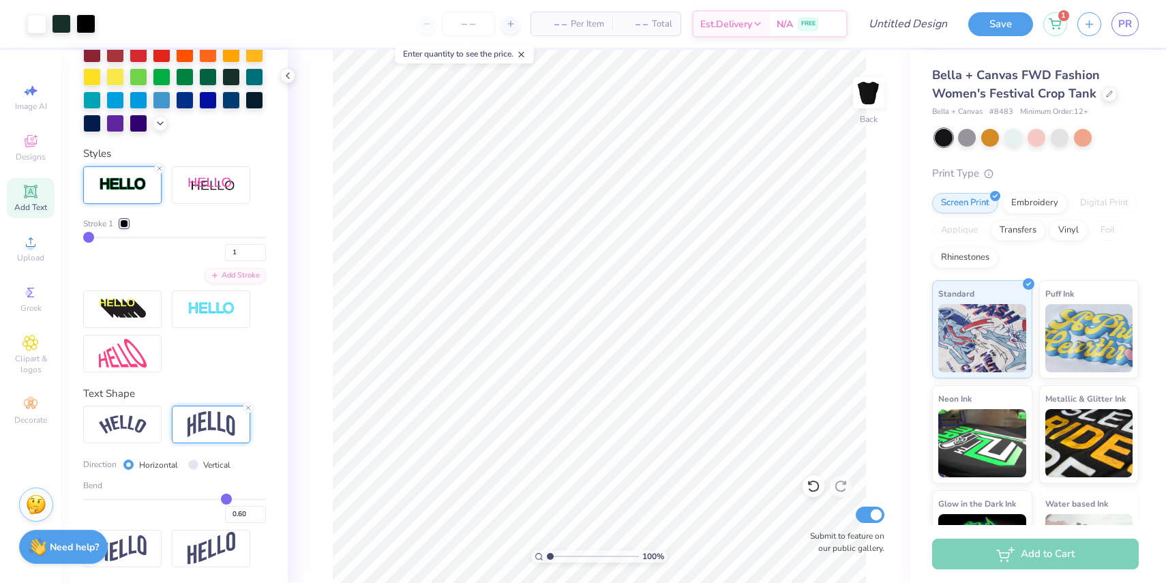
type input "0.61"
type input "0.62"
type input "0.63"
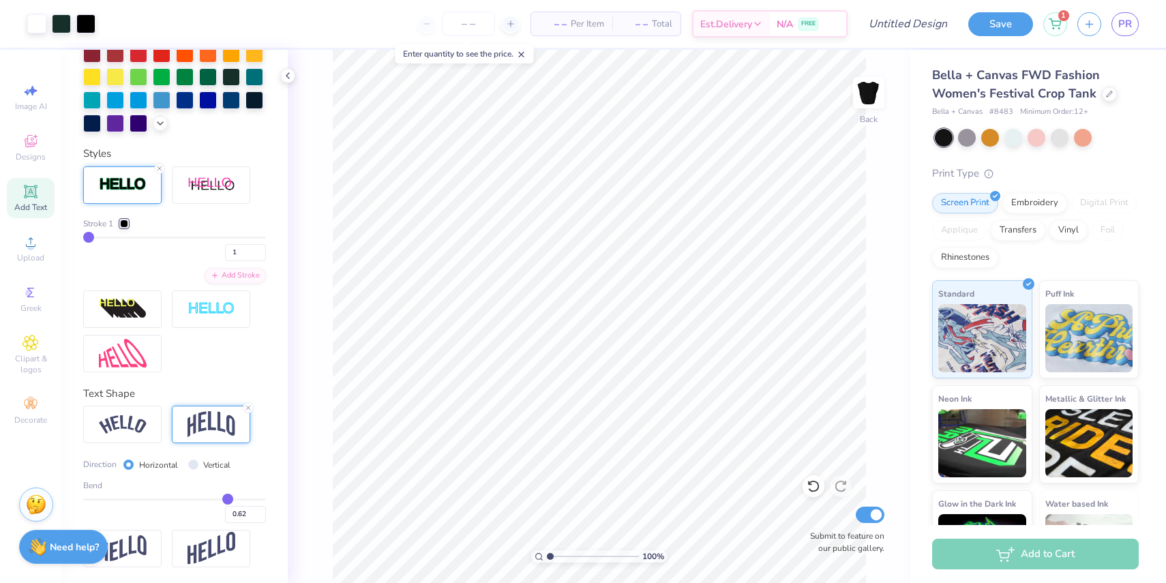
type input "0.63"
drag, startPoint x: 212, startPoint y: 496, endPoint x: 228, endPoint y: 498, distance: 15.7
click at [228, 498] on input "range" at bounding box center [174, 499] width 183 height 2
type input "0.62"
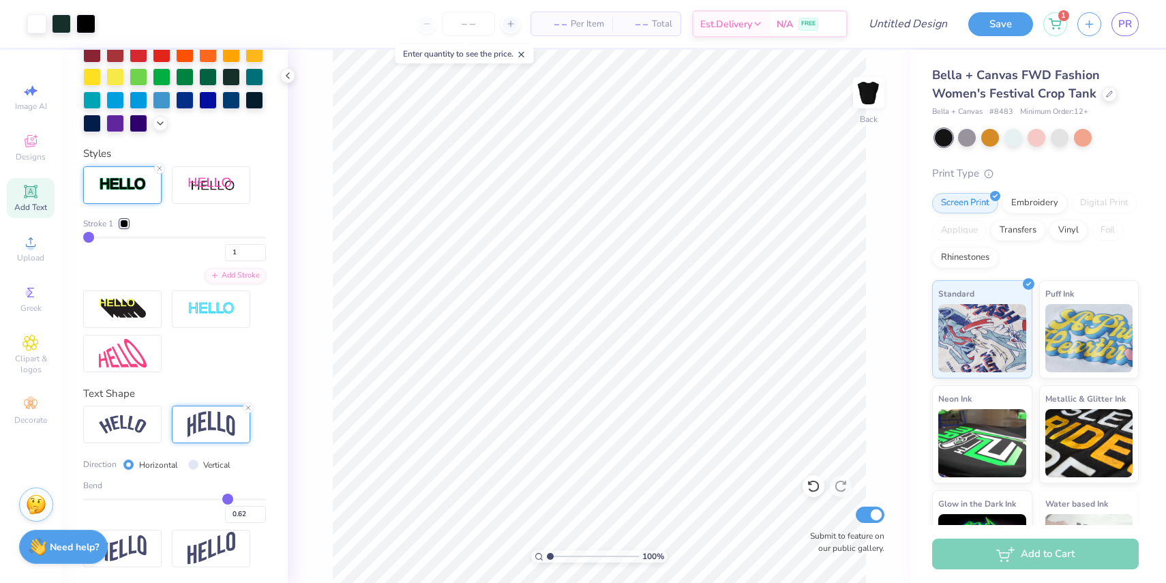
type input "0.61"
type input "0.6"
type input "0.60"
type input "0.56"
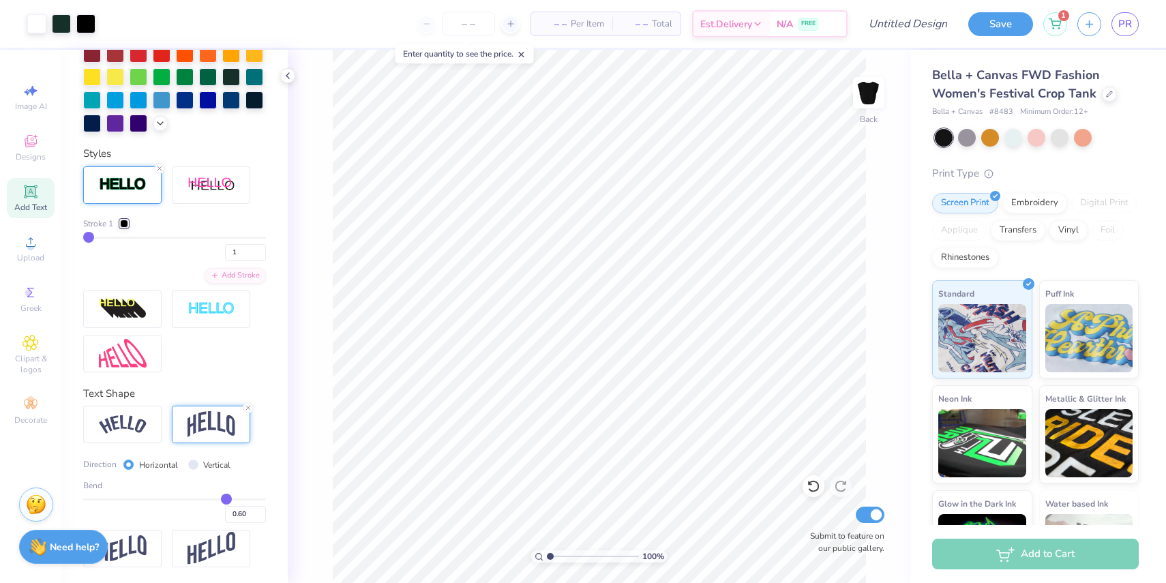
type input "0.56"
type input "0.54"
type input "0.53"
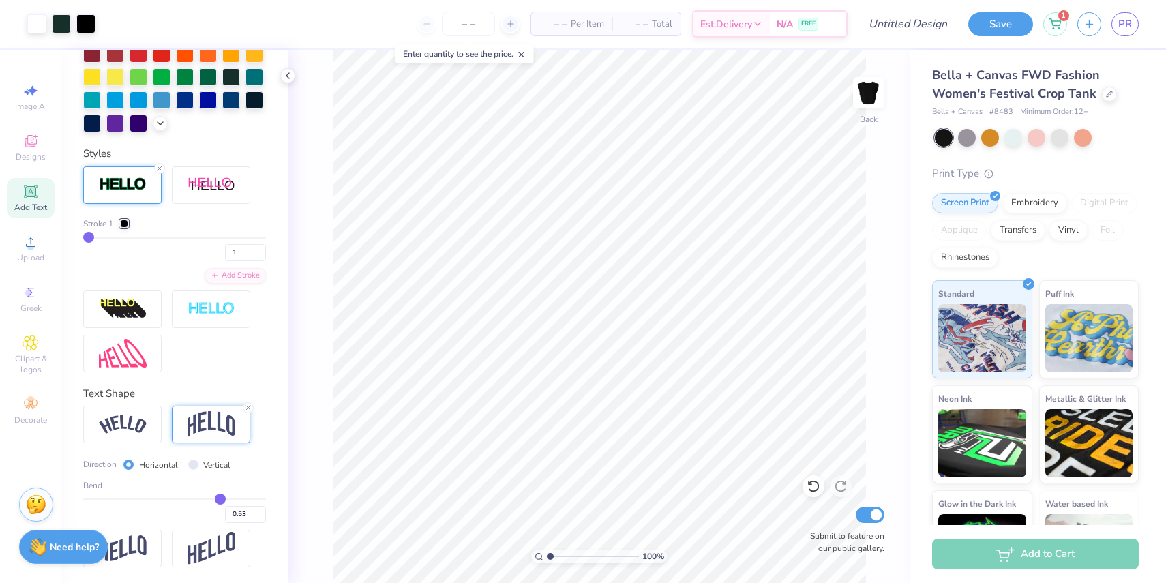
type input "0.51"
type input "0.5"
type input "0.50"
type input "0.46"
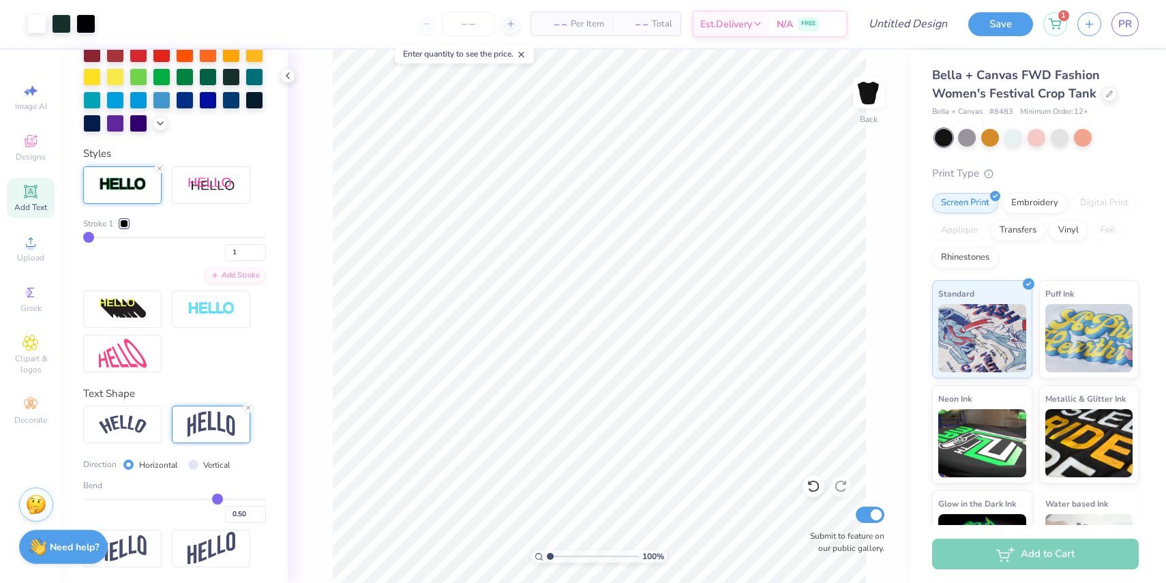
type input "0.46"
type input "0.45"
type input "0.43"
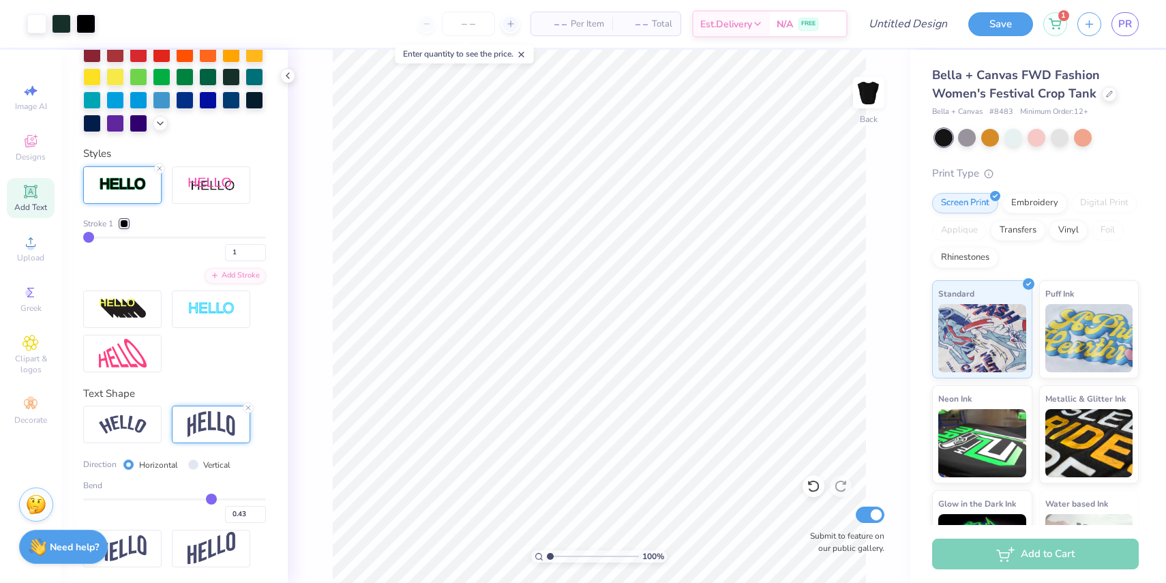
type input "0.4"
type input "0.40"
type input "0.38"
type input "0.35"
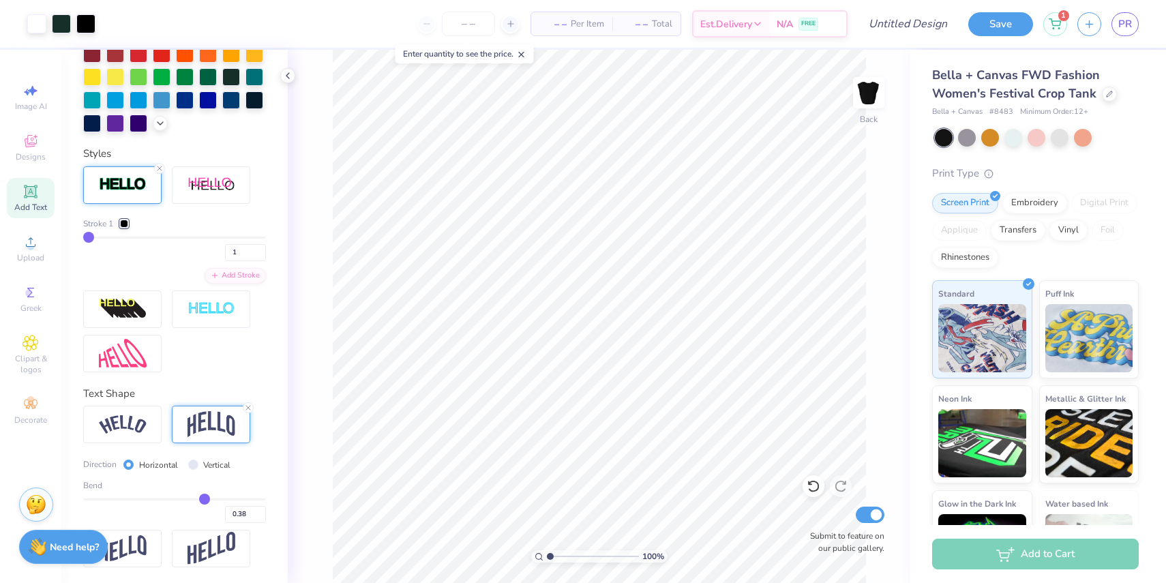
type input "0.35"
type input "0.32"
type input "0.28"
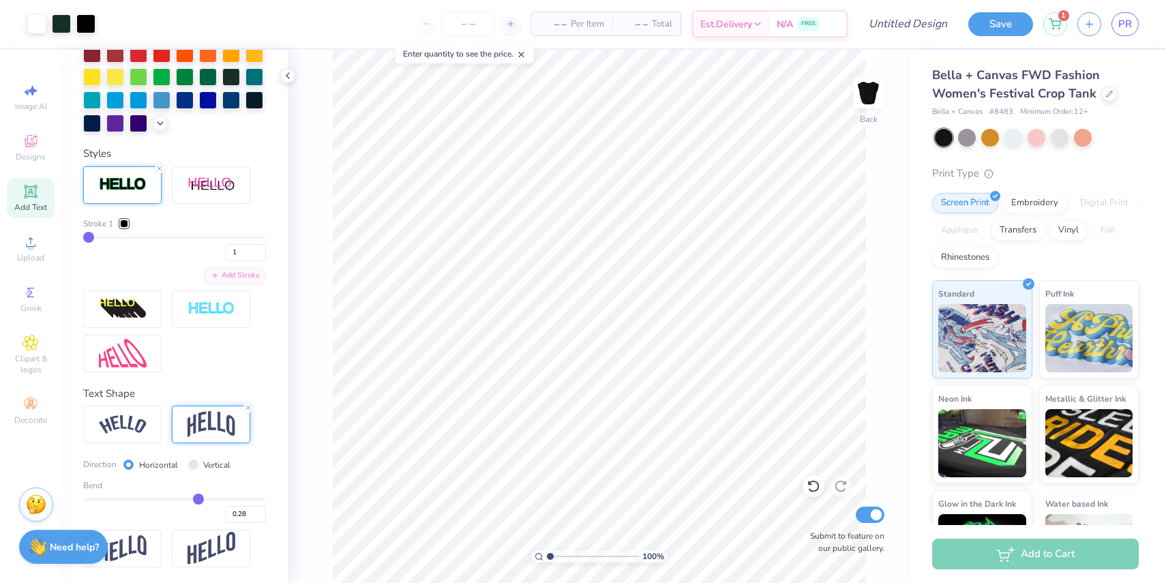
type input "0.26"
type input "0.23"
type input "0.2"
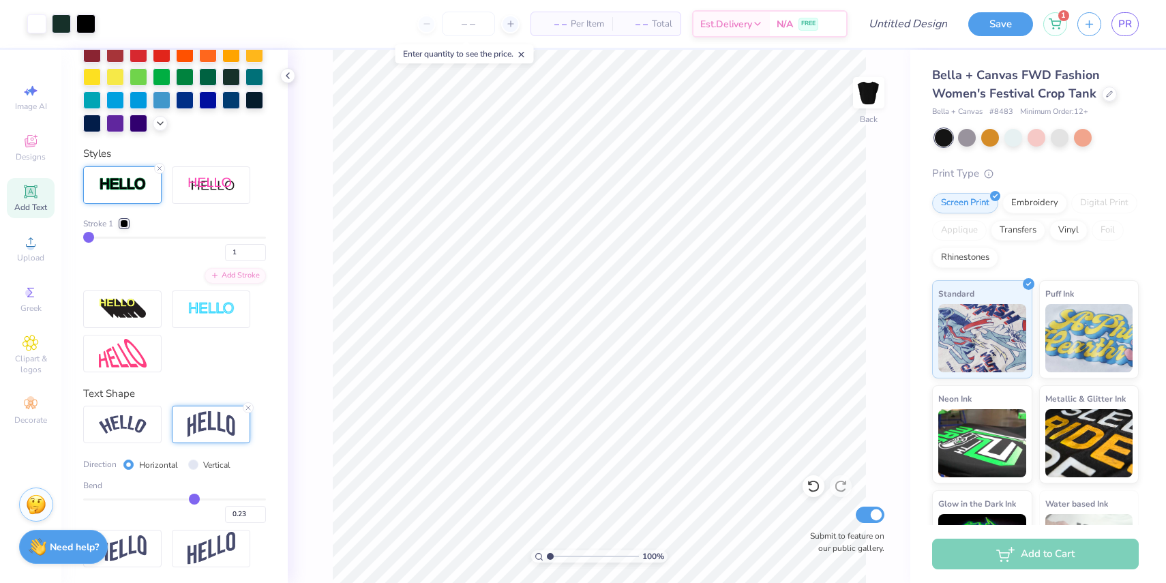
type input "0.20"
type input "0.19"
type input "0.18"
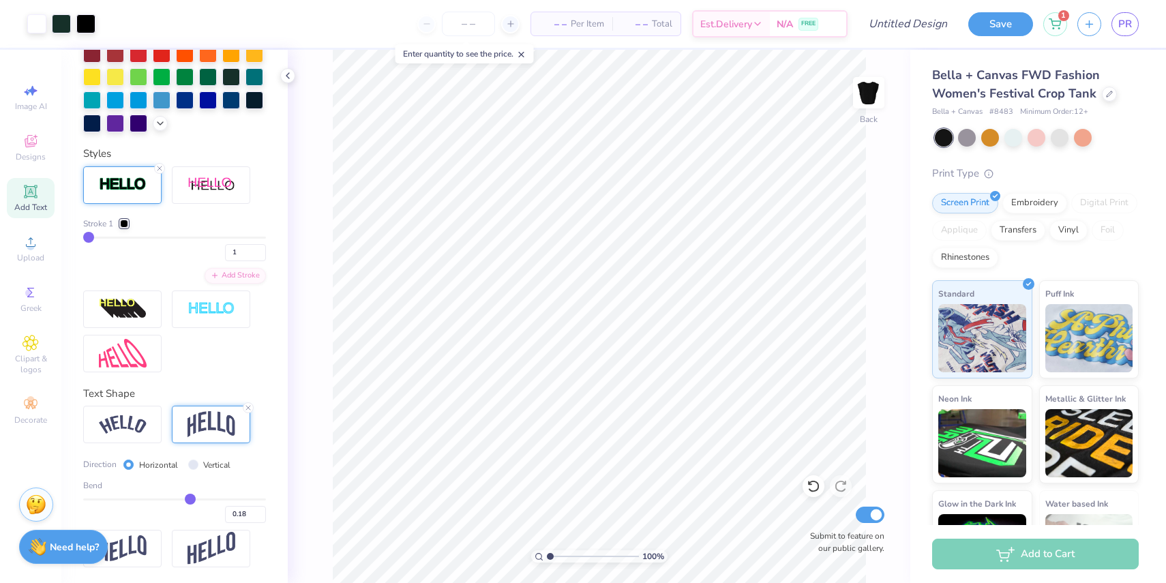
type input "0.17"
type input "0.16"
drag, startPoint x: 228, startPoint y: 498, endPoint x: 187, endPoint y: 499, distance: 40.2
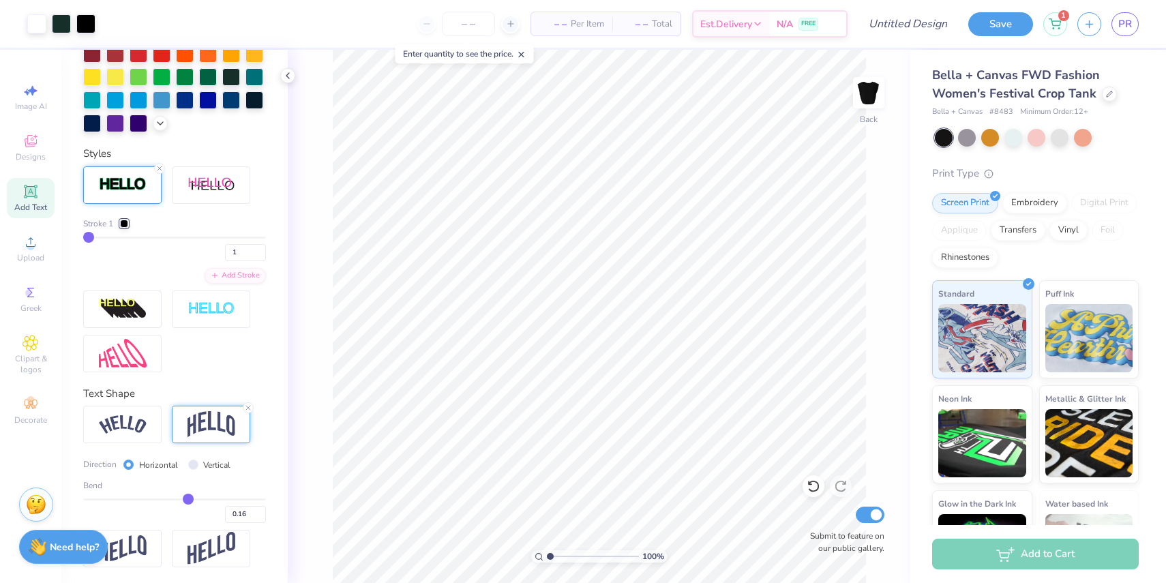
type input "0.16"
click at [187, 499] on input "range" at bounding box center [174, 499] width 183 height 2
type input "7.41"
type input "2.55"
type input "4.56"
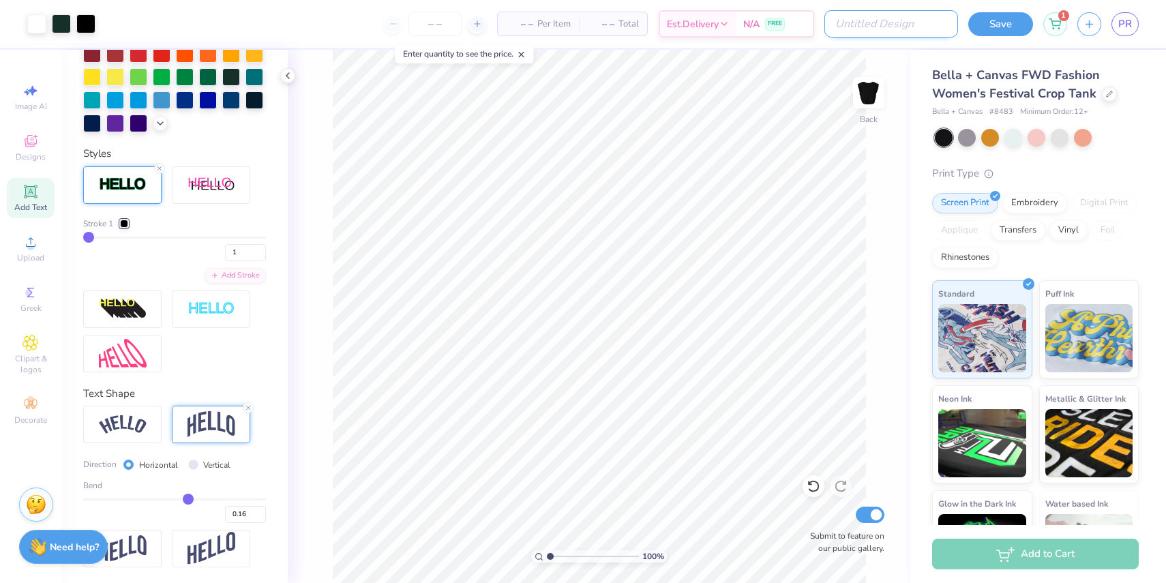
click at [923, 20] on input "Design Title" at bounding box center [891, 23] width 134 height 27
type input "gy floridance 1989 bw"
click at [1007, 18] on button "Save" at bounding box center [1000, 22] width 65 height 24
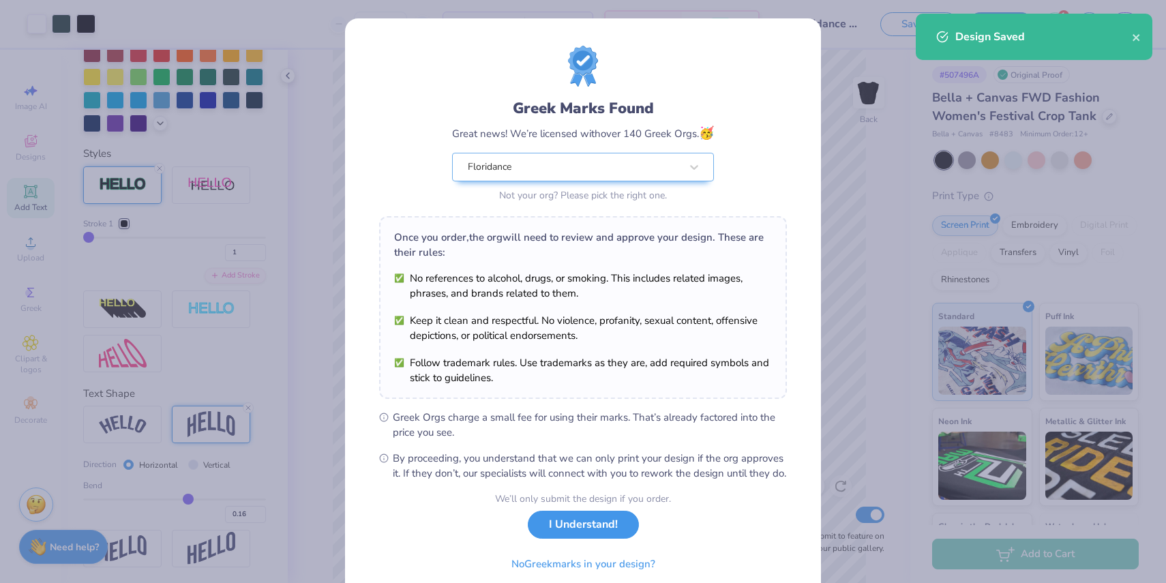
click at [573, 538] on button "I Understand!" at bounding box center [583, 525] width 111 height 28
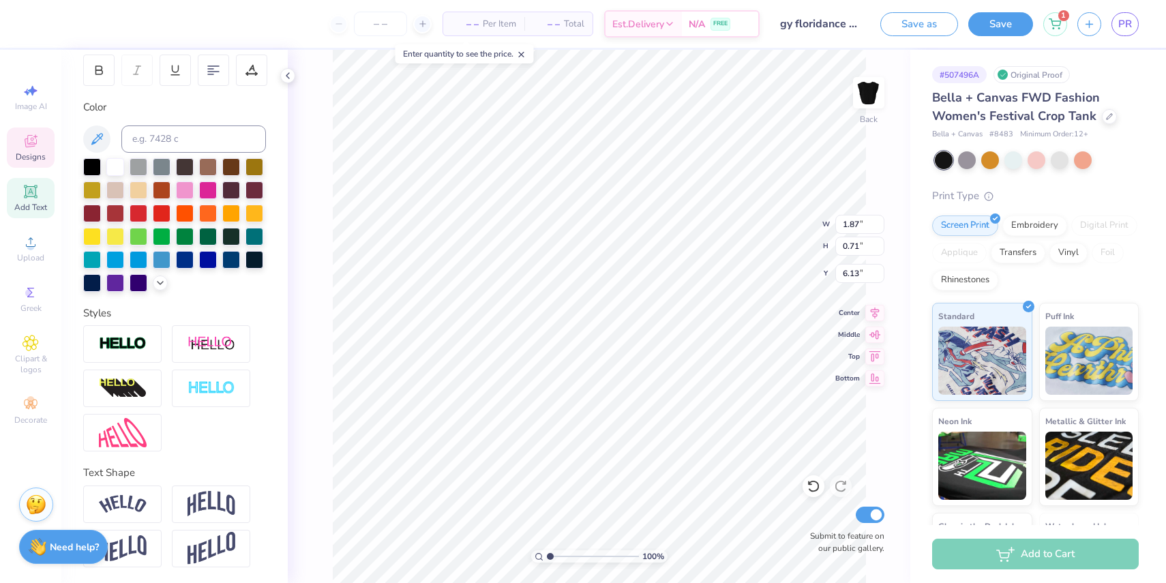
scroll to position [1, 0]
type textarea "1988"
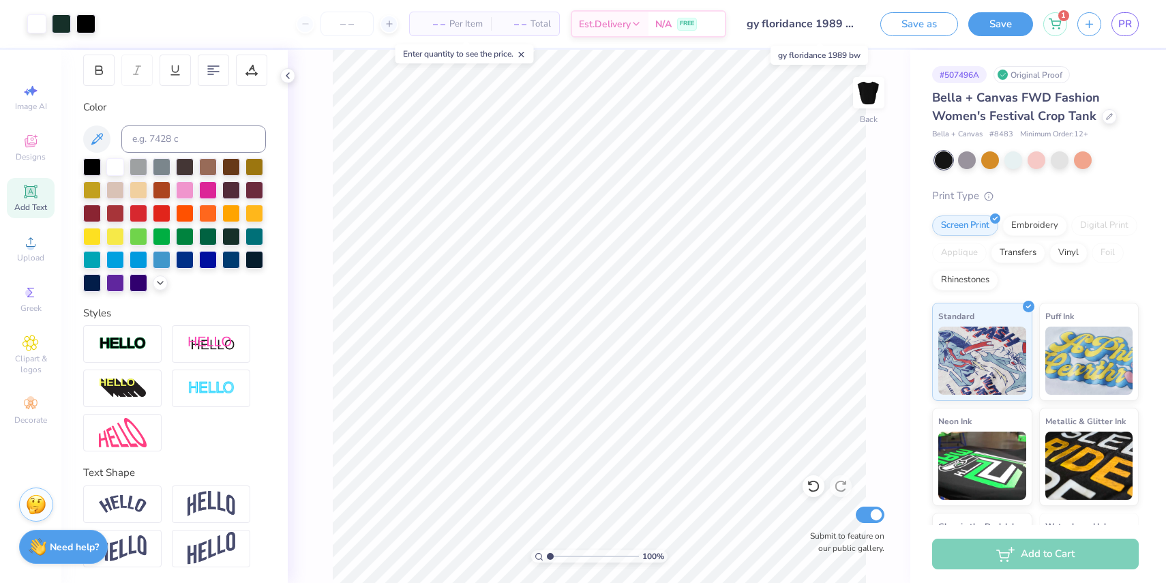
click at [846, 25] on input "gy floridance 1989 bw" at bounding box center [803, 23] width 134 height 27
click at [905, 23] on button "Save as" at bounding box center [919, 22] width 78 height 24
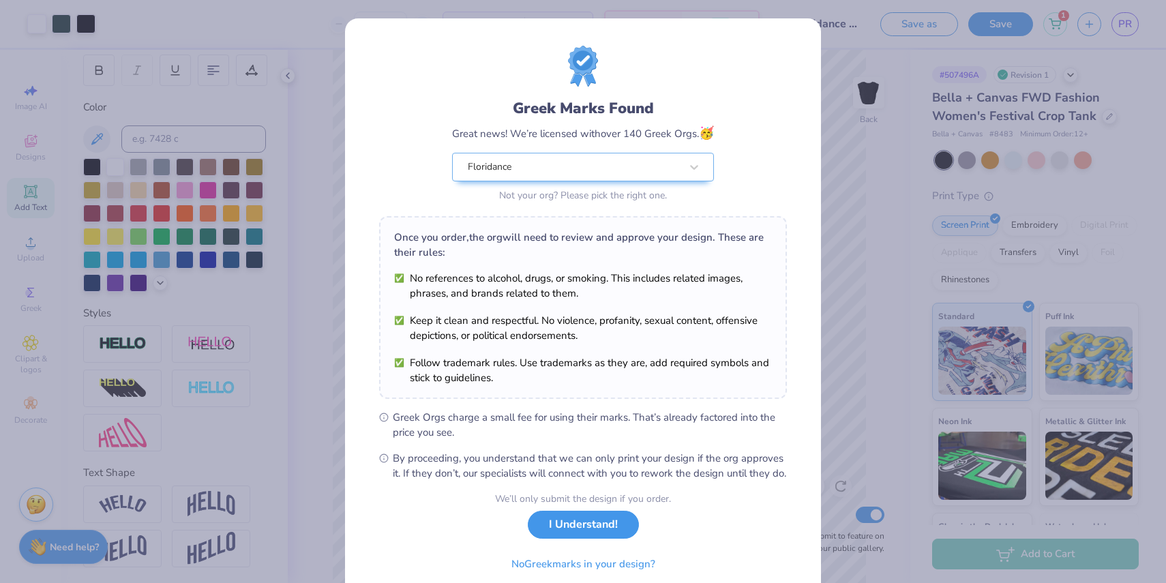
click at [582, 538] on button "I Understand!" at bounding box center [583, 525] width 111 height 28
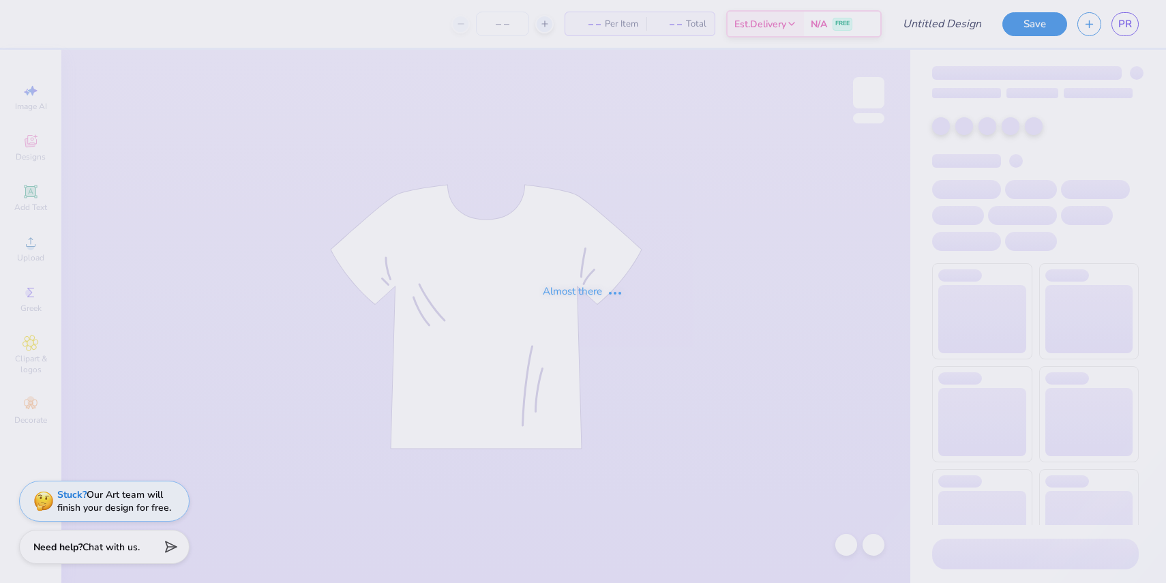
type input "b&w flroidance 1989"
type input "20"
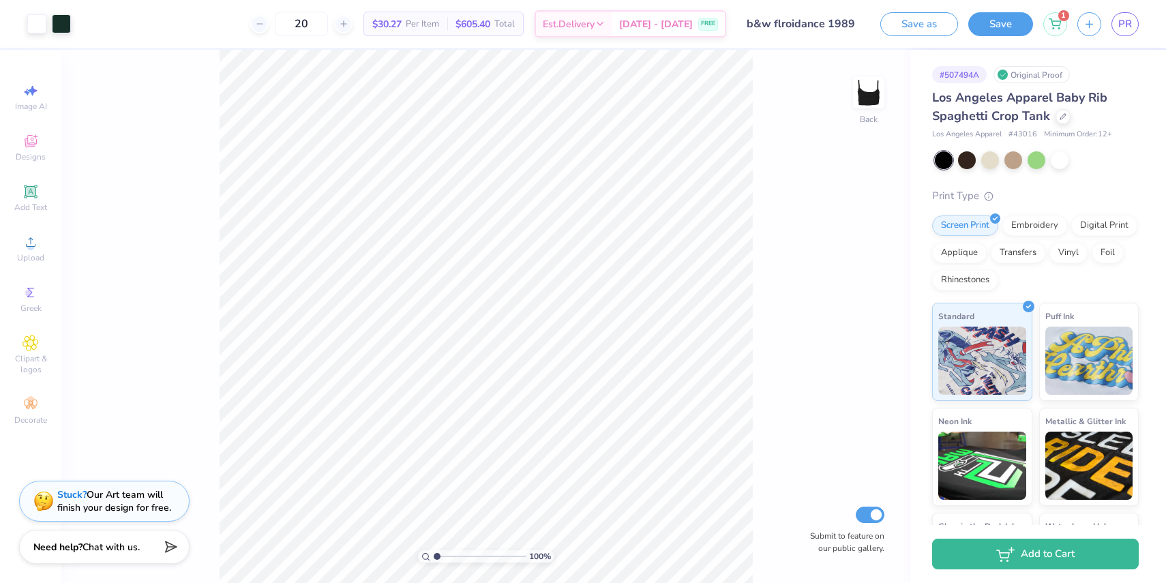
click at [845, 22] on input "b&w flroidance 1989" at bounding box center [803, 23] width 134 height 27
click at [851, 25] on input "b&w flroidance 1989" at bounding box center [803, 23] width 134 height 27
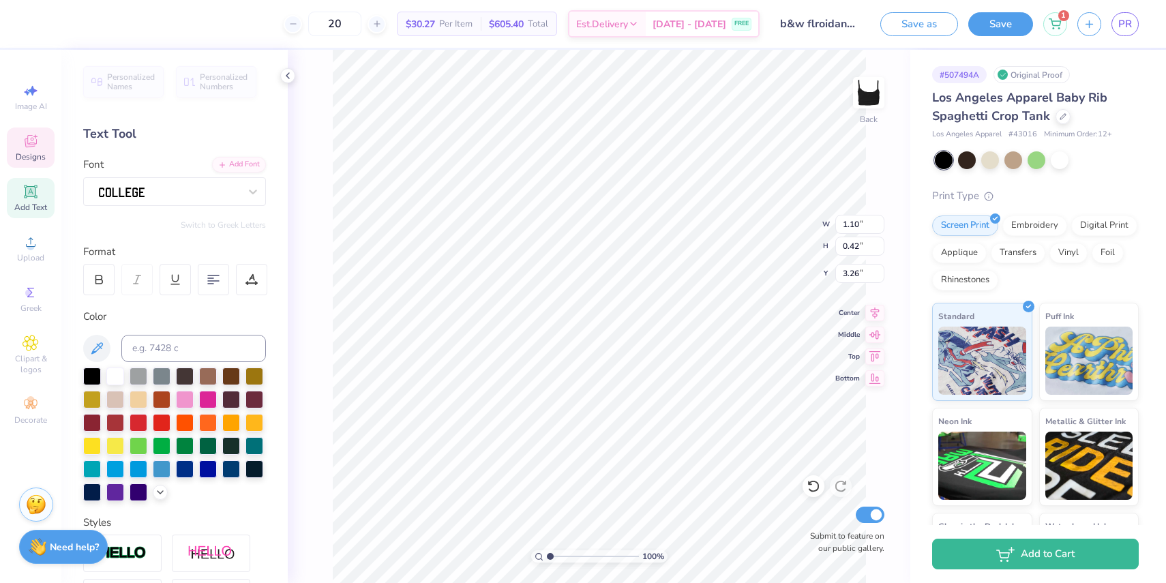
type textarea "1988"
click at [1000, 22] on button "Save" at bounding box center [1000, 22] width 65 height 24
